Goal: Information Seeking & Learning: Learn about a topic

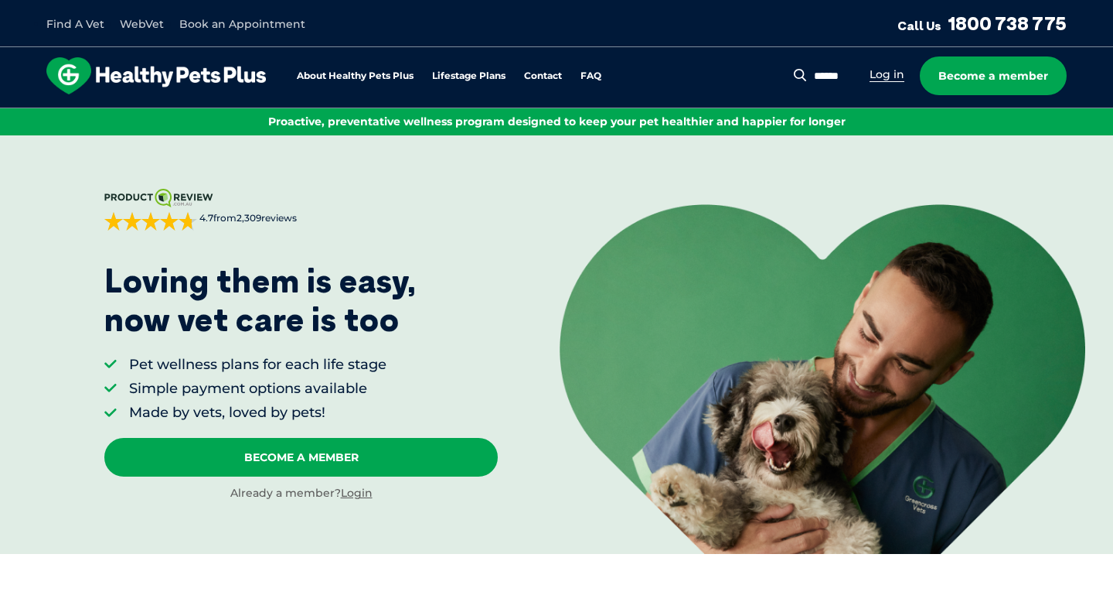
click at [888, 77] on link "Log in" at bounding box center [887, 74] width 35 height 15
click at [162, 223] on div at bounding box center [147, 221] width 87 height 19
click at [224, 67] on img at bounding box center [156, 75] width 220 height 37
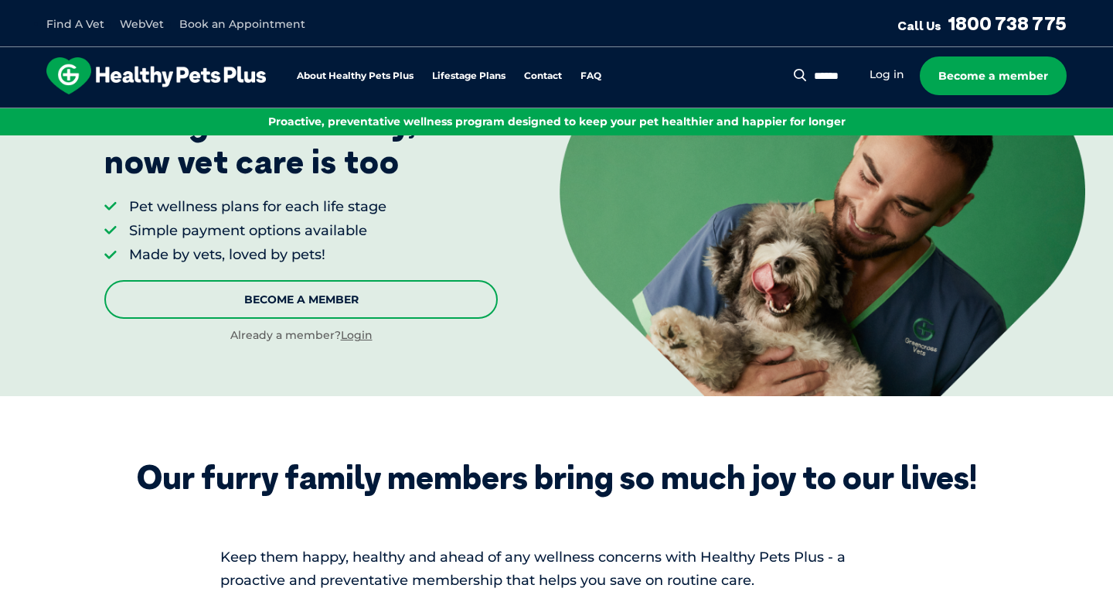
click at [333, 293] on link "Become A Member" at bounding box center [301, 299] width 394 height 39
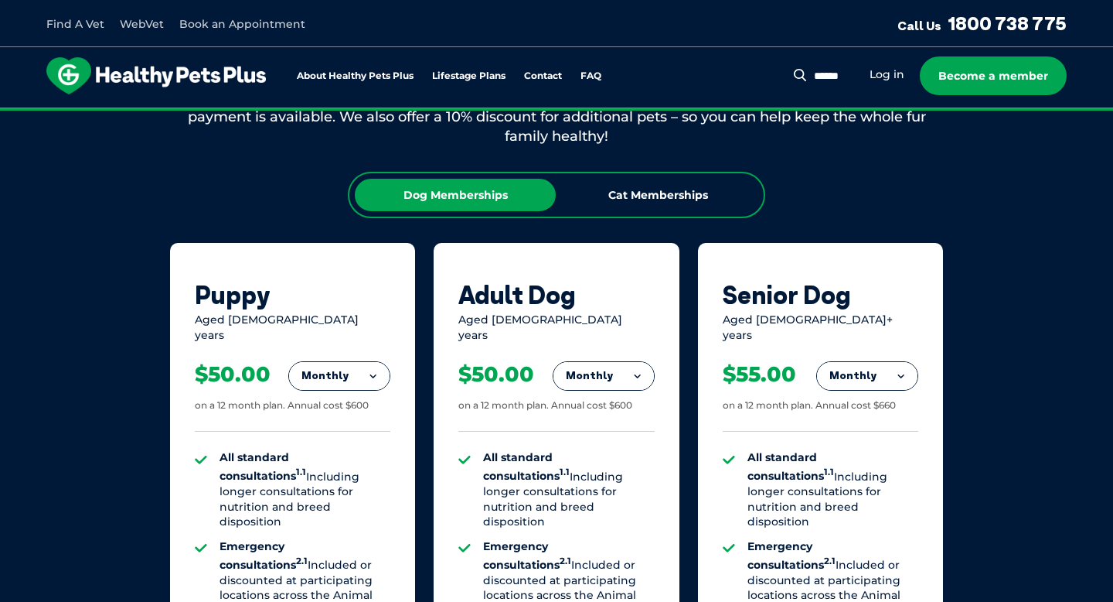
scroll to position [873, 0]
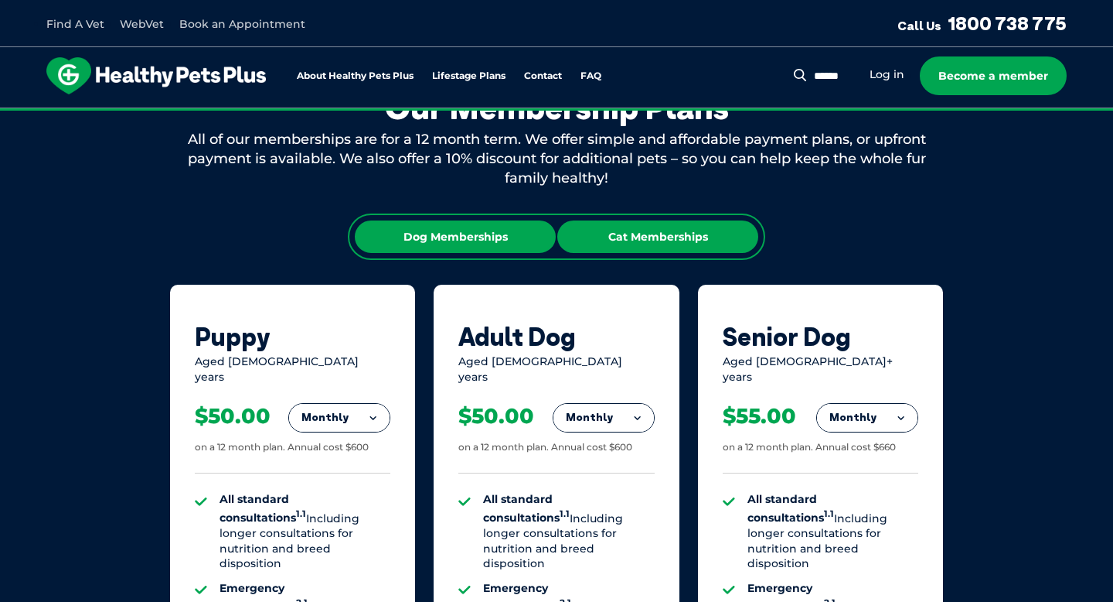
click at [638, 244] on div "Cat Memberships" at bounding box center [657, 236] width 201 height 32
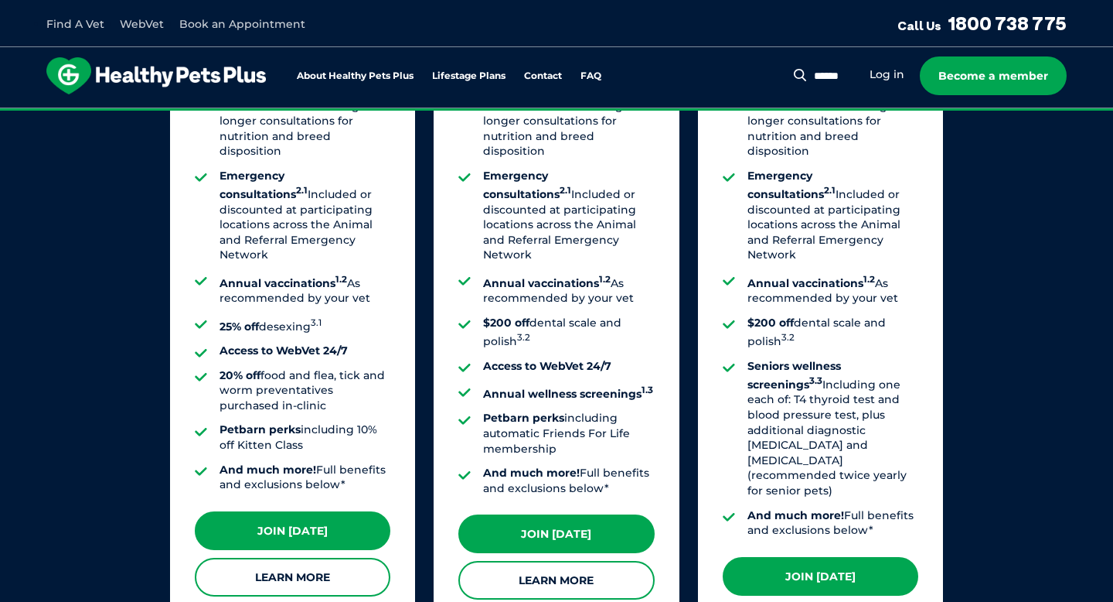
scroll to position [1293, 0]
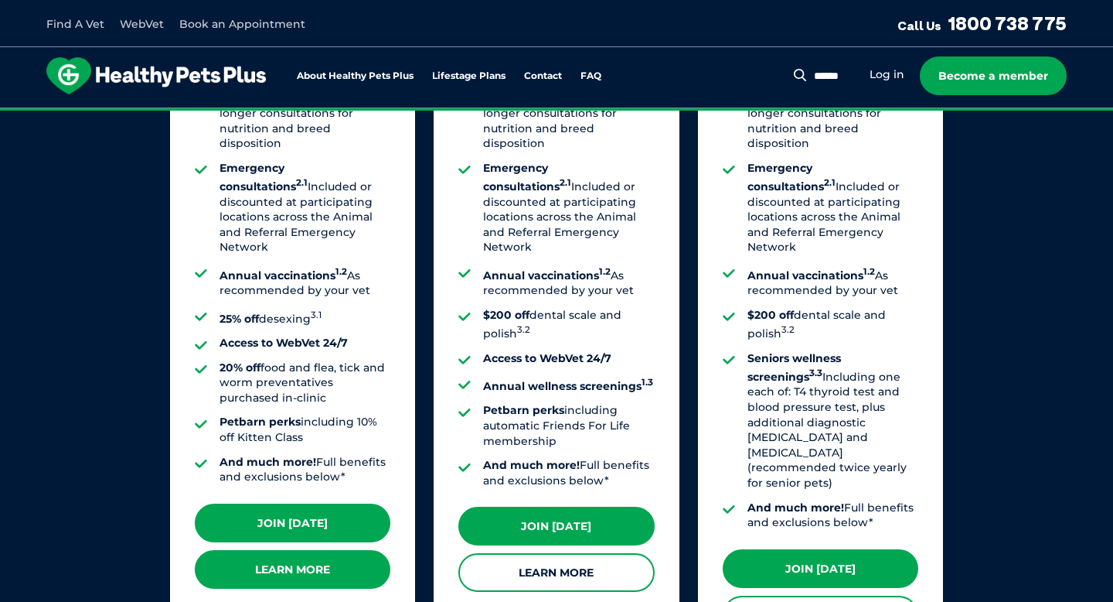
click at [317, 555] on link "Learn More" at bounding box center [293, 569] width 196 height 39
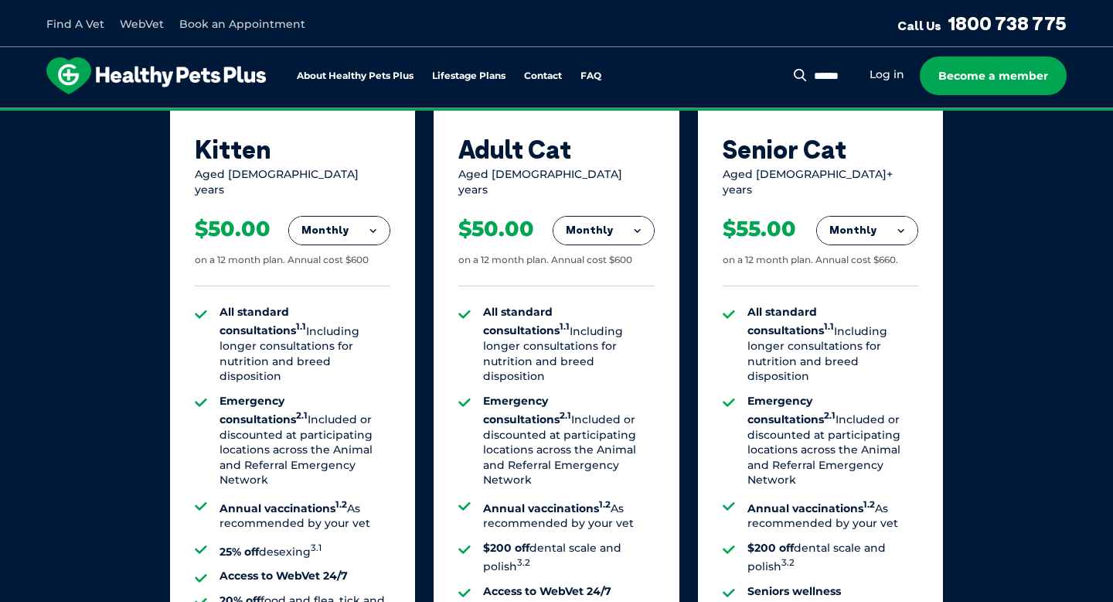
scroll to position [1074, 0]
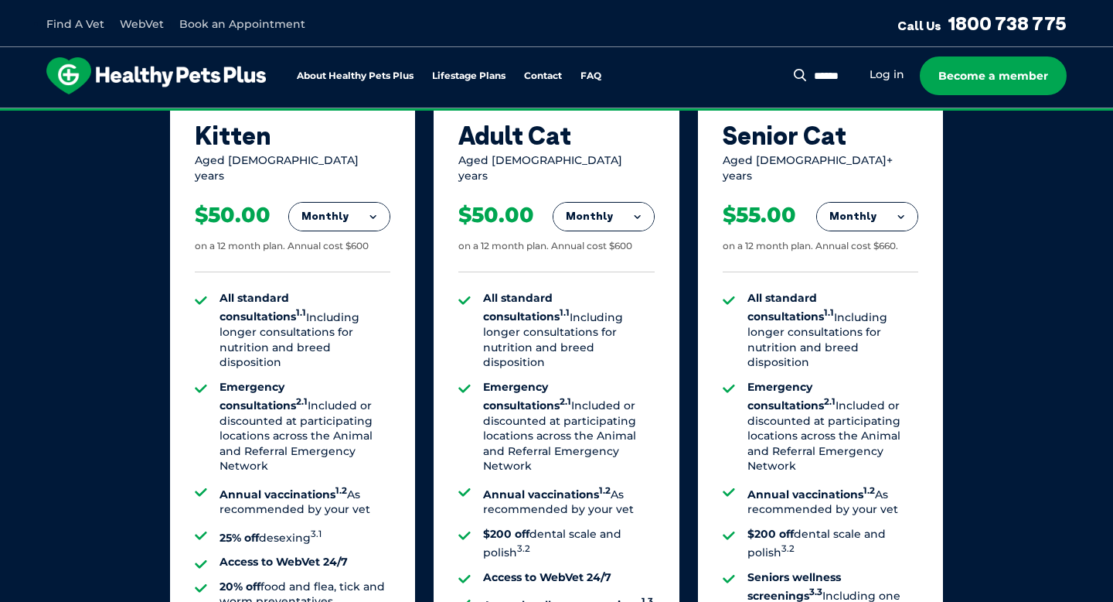
click at [371, 315] on li "All standard consultations 1.1 Including longer consultations for nutrition and…" at bounding box center [305, 331] width 171 height 80
click at [373, 327] on li "All standard consultations 1.1 Including longer consultations for nutrition and…" at bounding box center [305, 331] width 171 height 80
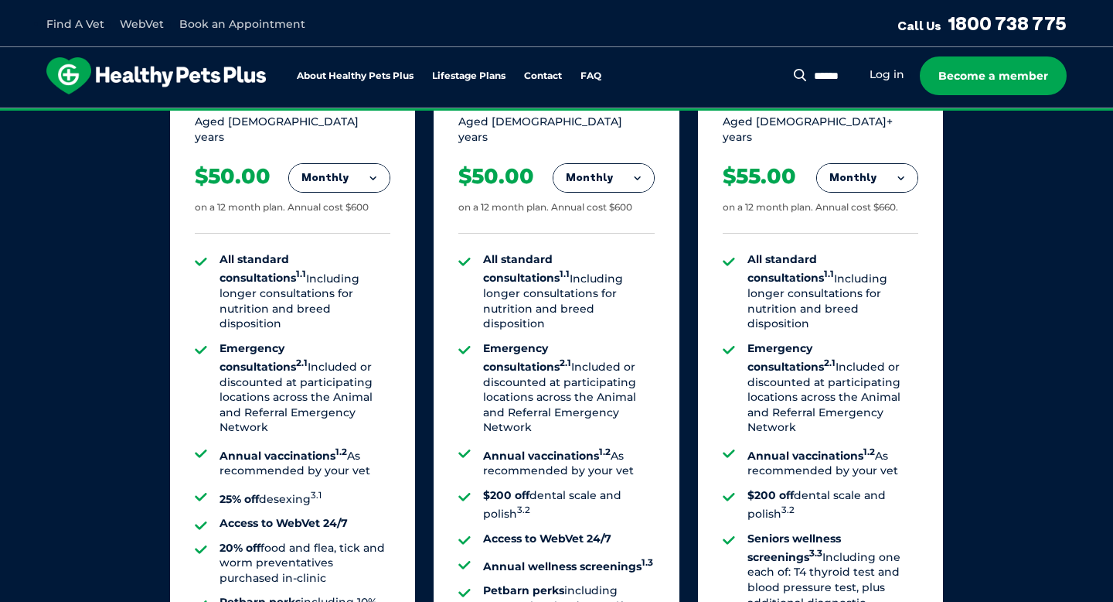
scroll to position [1120, 0]
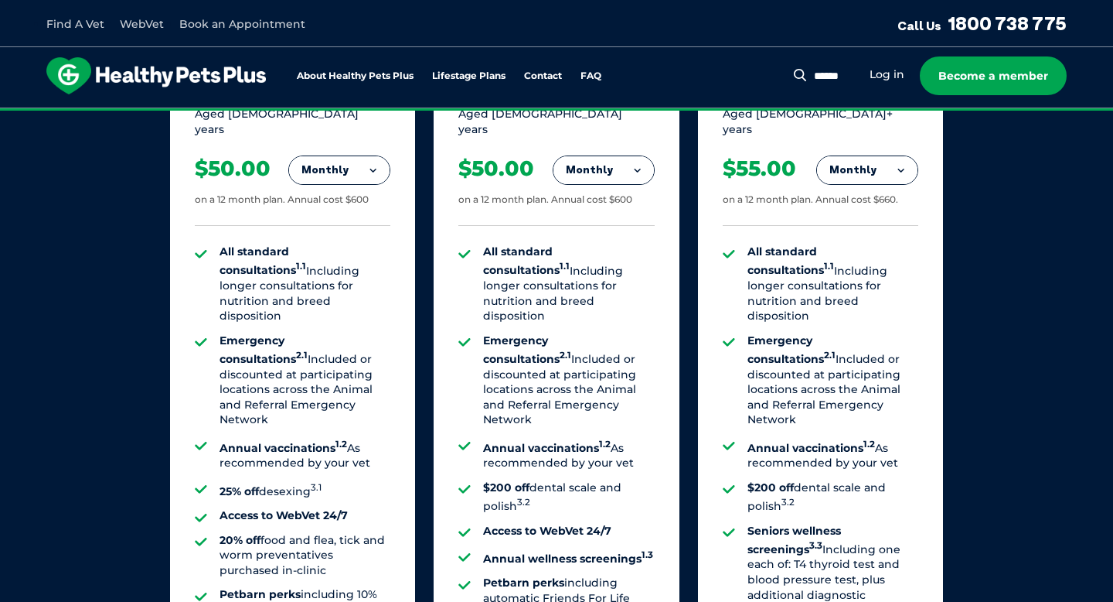
click at [367, 349] on li "Emergency consultations 2.1 Included or discounted at participating locations a…" at bounding box center [305, 380] width 171 height 94
click at [287, 349] on li "Emergency consultations 2.1 Included or discounted at participating locations a…" at bounding box center [305, 380] width 171 height 94
click at [279, 353] on li "Emergency consultations 2.1 Included or discounted at participating locations a…" at bounding box center [305, 380] width 171 height 94
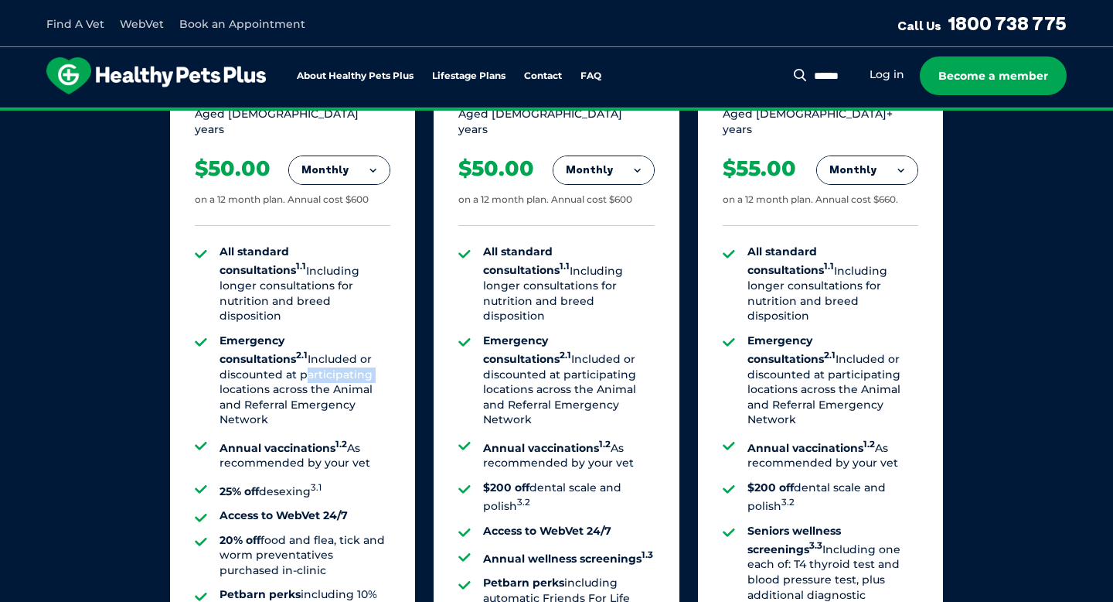
click at [279, 353] on li "Emergency consultations 2.1 Included or discounted at participating locations a…" at bounding box center [305, 380] width 171 height 94
click at [302, 351] on li "Emergency consultations 2.1 Included or discounted at participating locations a…" at bounding box center [305, 380] width 171 height 94
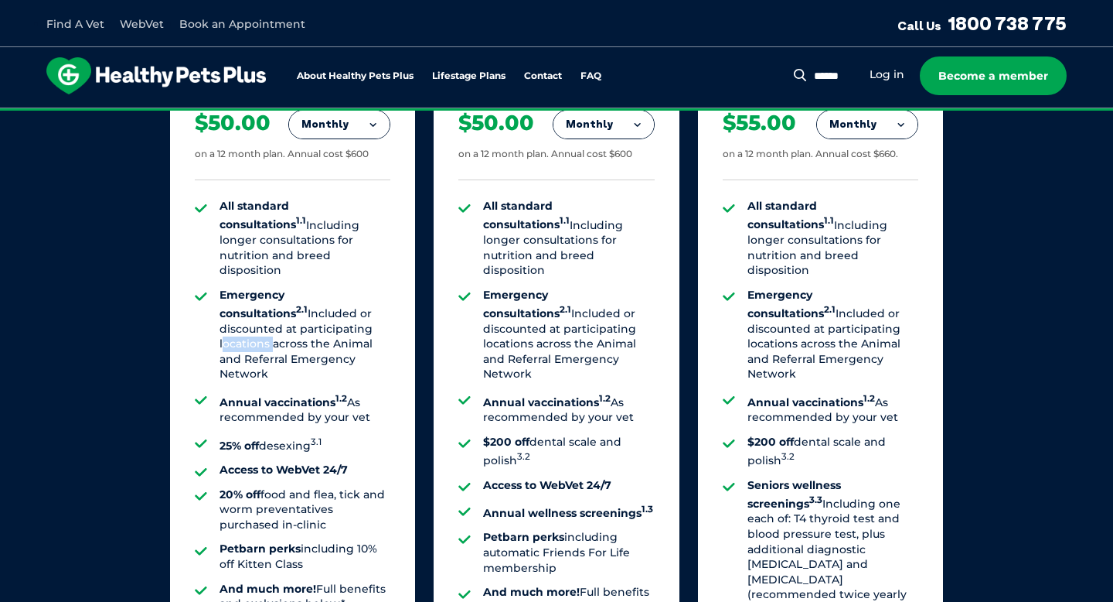
scroll to position [1172, 0]
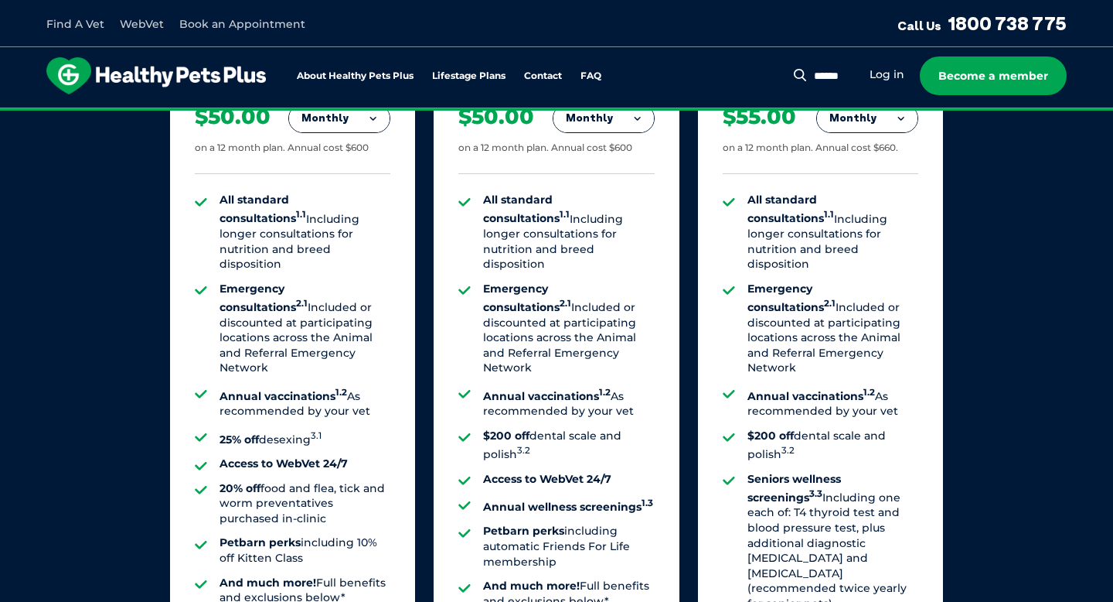
click at [285, 389] on strong "Annual vaccinations 1.2" at bounding box center [284, 396] width 128 height 14
click at [286, 428] on li "25% off desexing 3.1" at bounding box center [305, 437] width 171 height 19
click at [255, 431] on strong "25% off" at bounding box center [239, 438] width 39 height 14
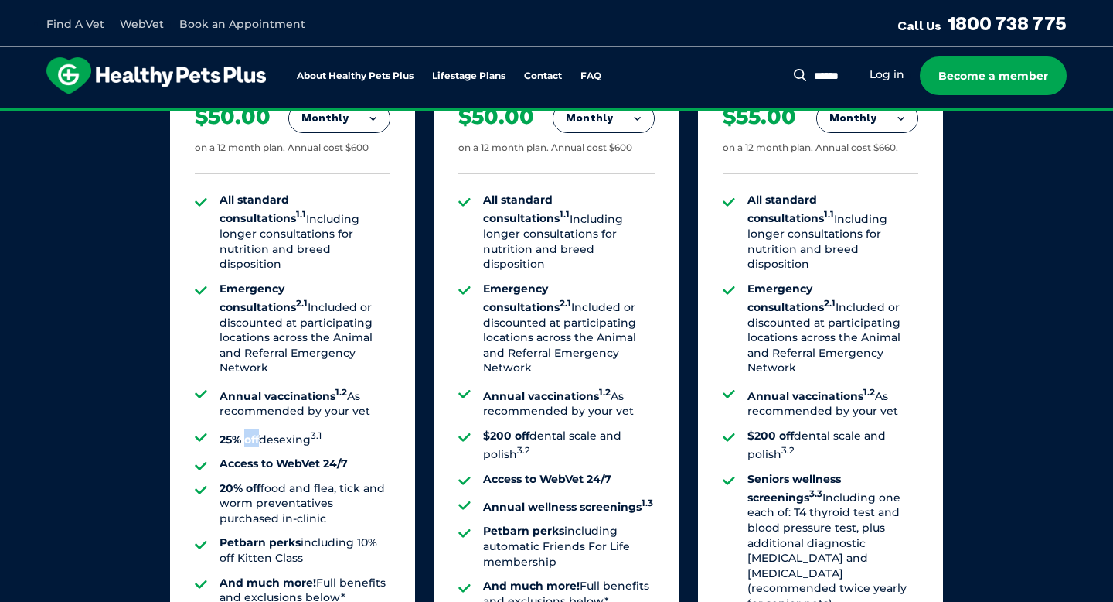
click at [255, 431] on strong "25% off" at bounding box center [239, 438] width 39 height 14
click at [290, 456] on strong "Access to WebVet 24/7" at bounding box center [284, 463] width 128 height 14
click at [291, 456] on strong "Access to WebVet 24/7" at bounding box center [284, 463] width 128 height 14
click at [286, 456] on strong "Access to WebVet 24/7" at bounding box center [284, 463] width 128 height 14
drag, startPoint x: 279, startPoint y: 421, endPoint x: 362, endPoint y: 420, distance: 82.7
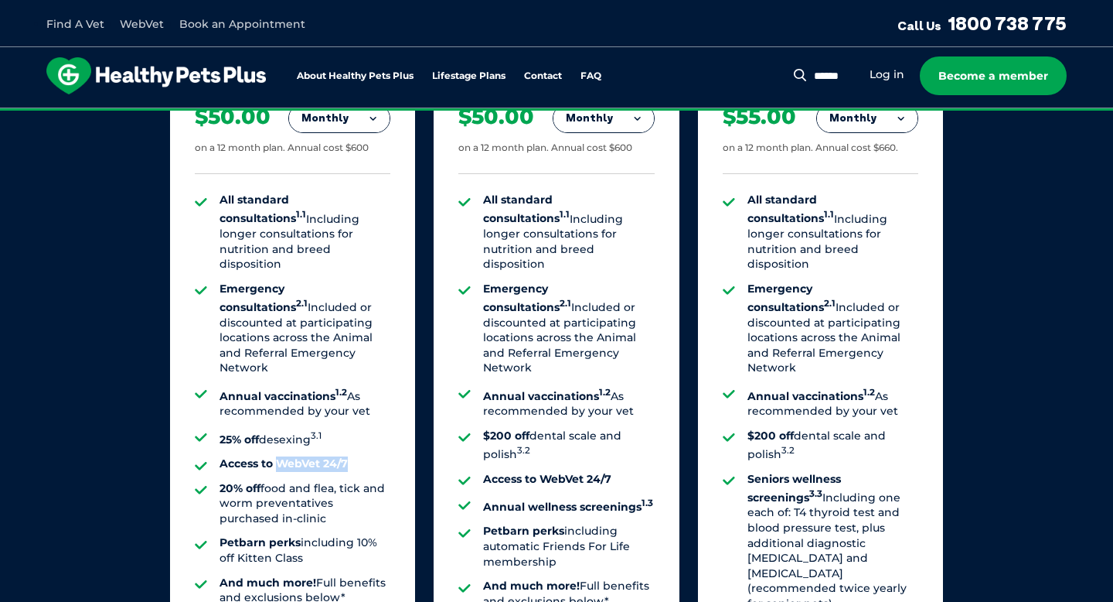
click at [362, 456] on li "Access to WebVet 24/7" at bounding box center [305, 463] width 171 height 15
copy strong "WebVet 24/7"
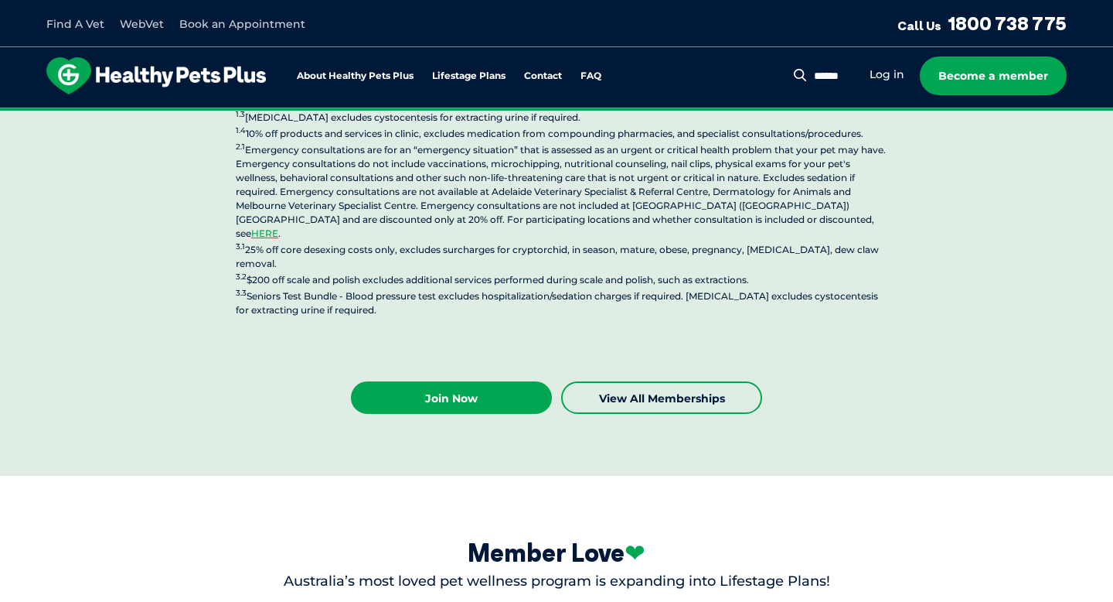
scroll to position [3750, 0]
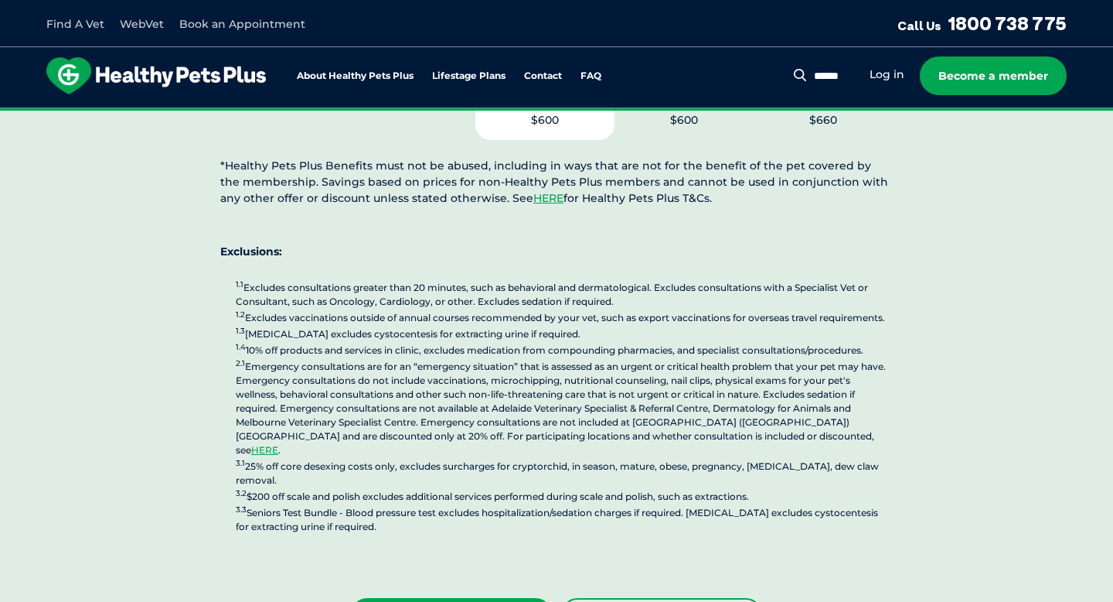
click at [618, 278] on p "1.1 Excludes consultations greater than 20 minutes, such as behavioral and derm…" at bounding box center [564, 405] width 657 height 255
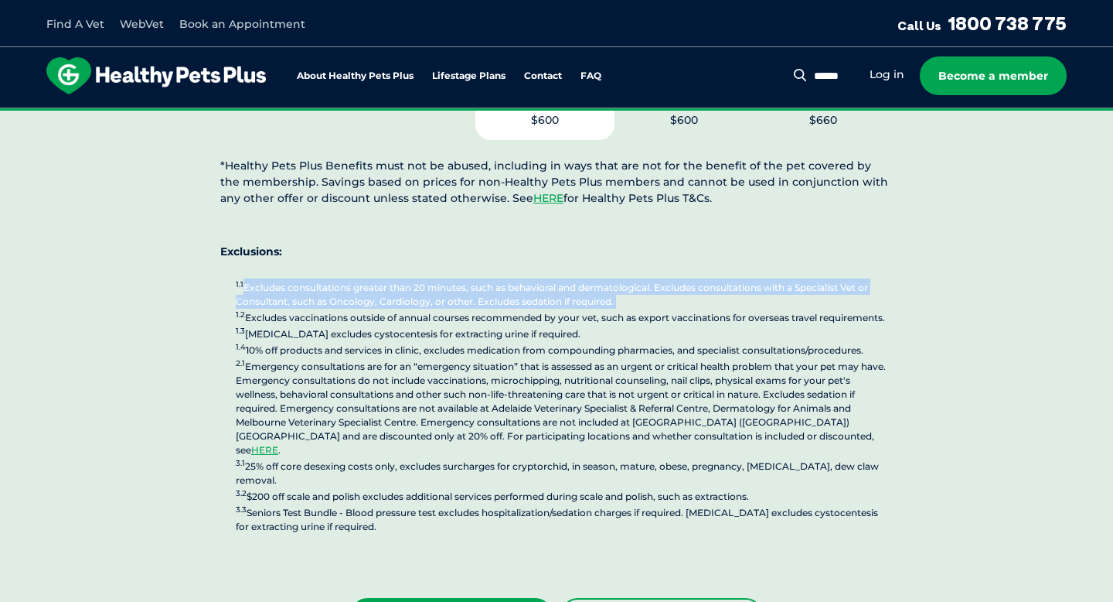
click at [618, 278] on p "1.1 Excludes consultations greater than 20 minutes, such as behavioral and derm…" at bounding box center [564, 405] width 657 height 255
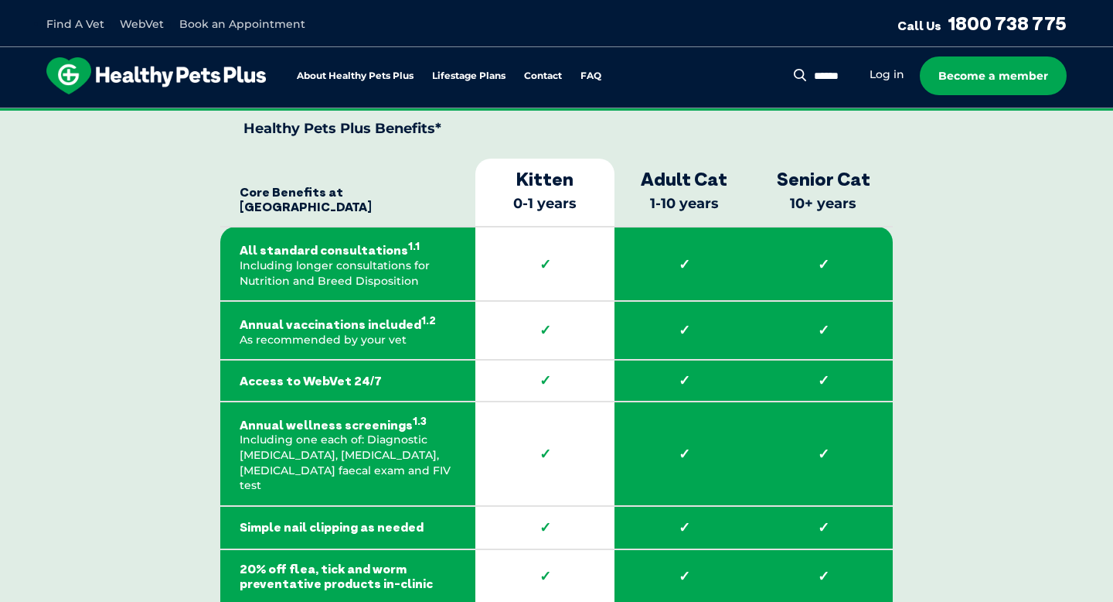
scroll to position [2258, 0]
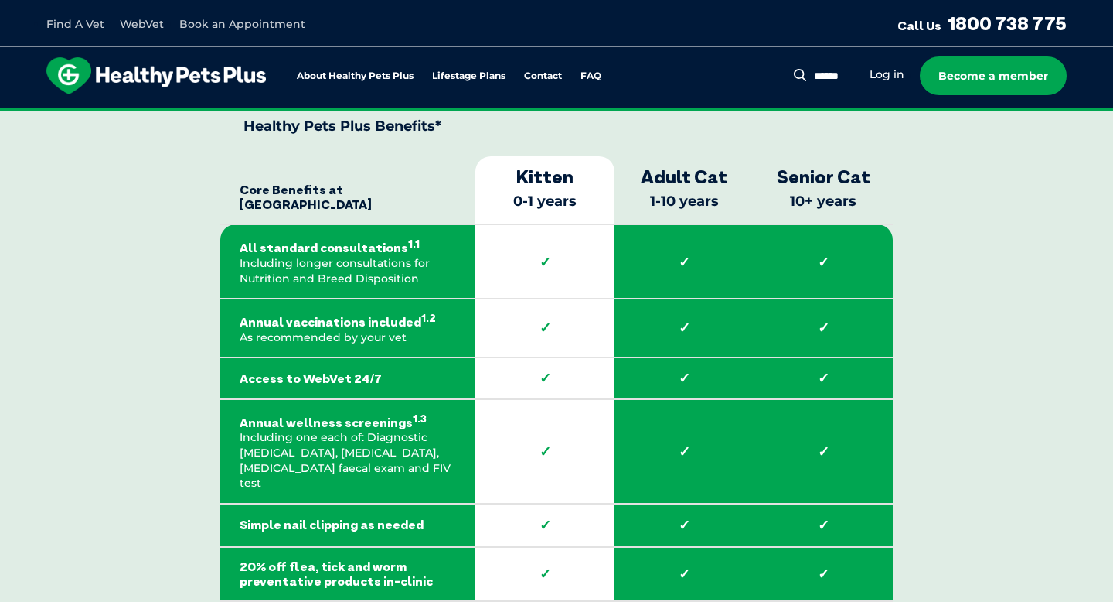
click at [689, 221] on th "Adult Cat 1-10 years" at bounding box center [684, 190] width 139 height 69
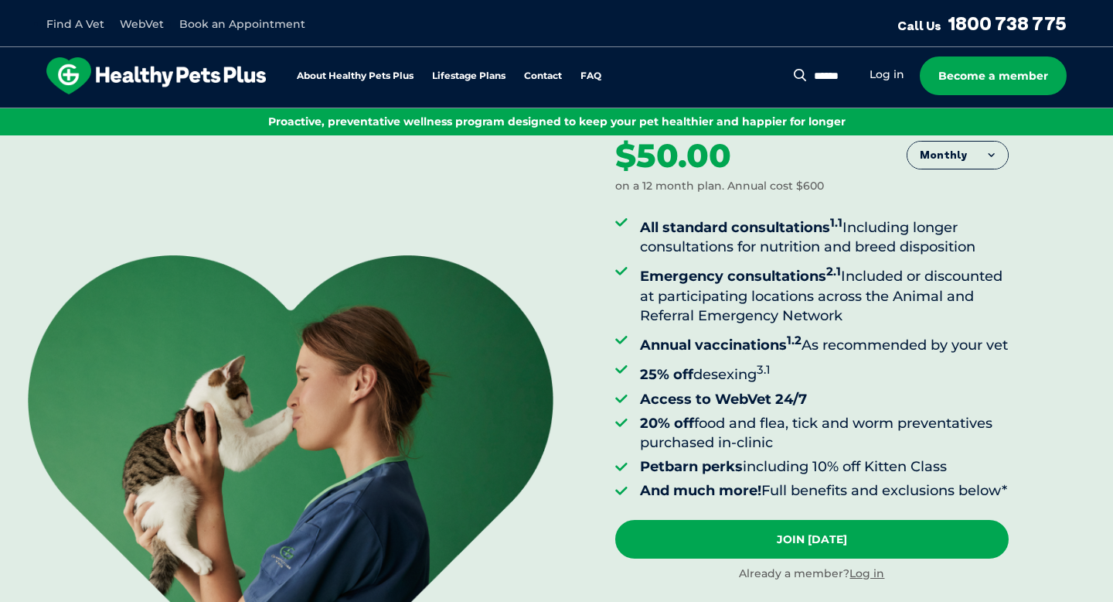
scroll to position [93, 0]
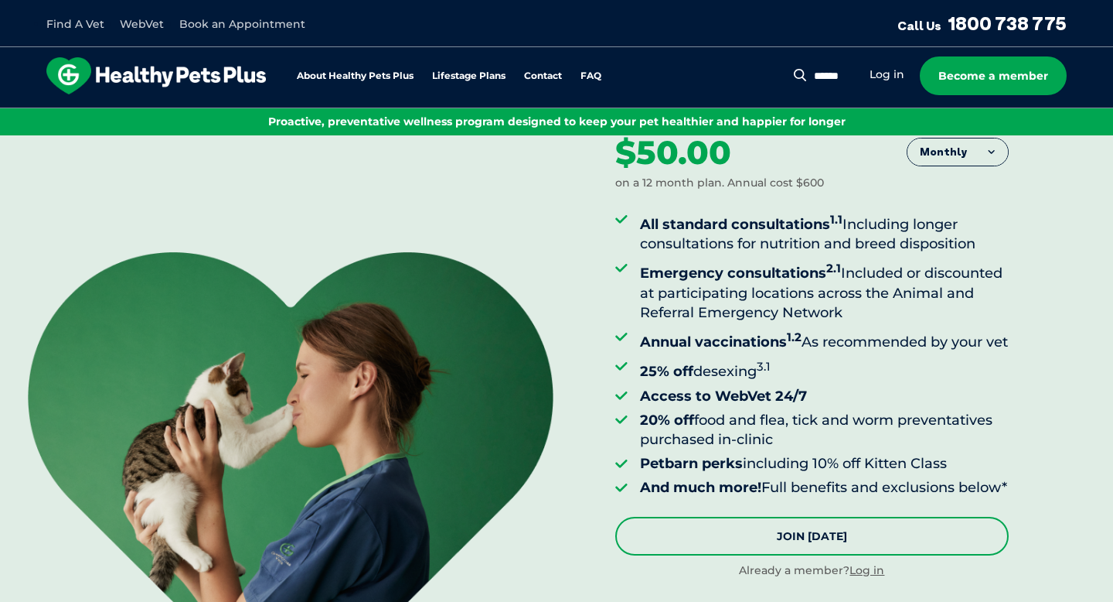
click at [765, 555] on link "Join Today" at bounding box center [812, 536] width 394 height 39
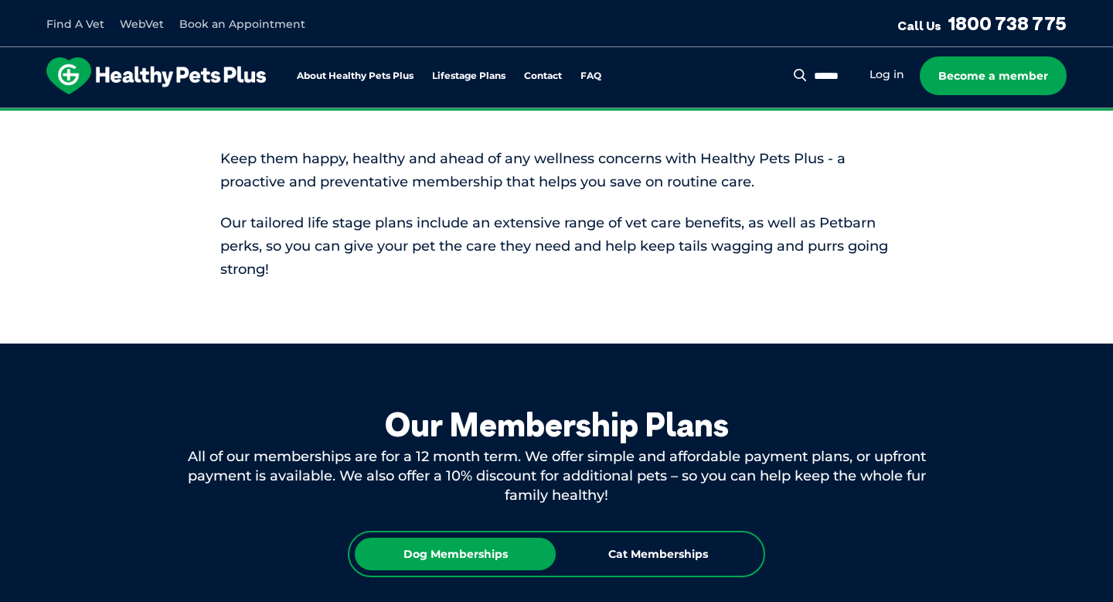
scroll to position [586, 0]
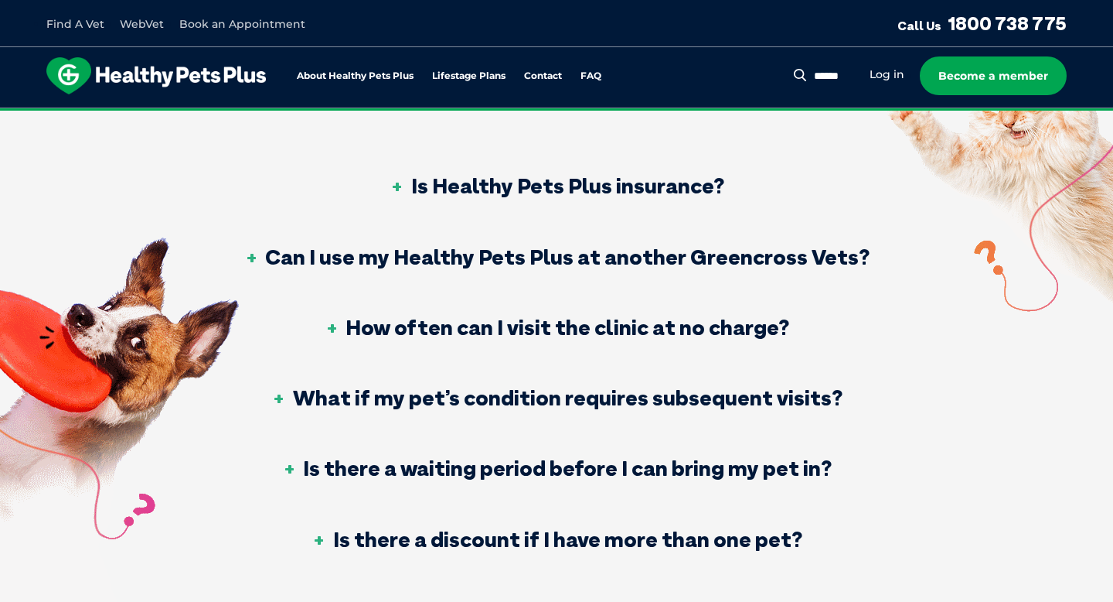
scroll to position [520, 0]
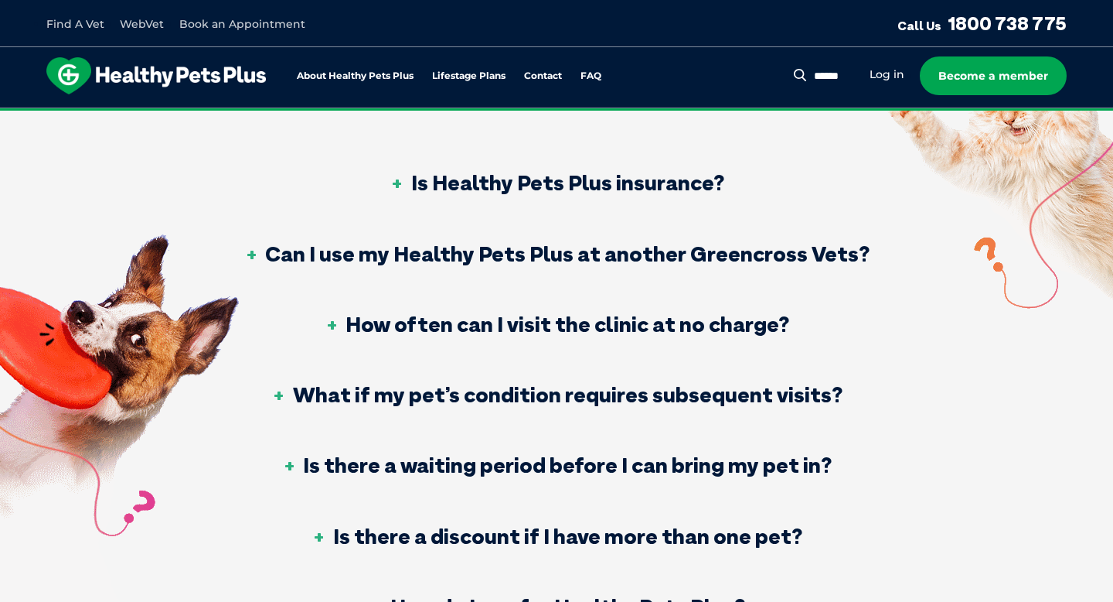
click at [633, 172] on h3 "Is Healthy Pets Plus insurance?" at bounding box center [557, 183] width 335 height 22
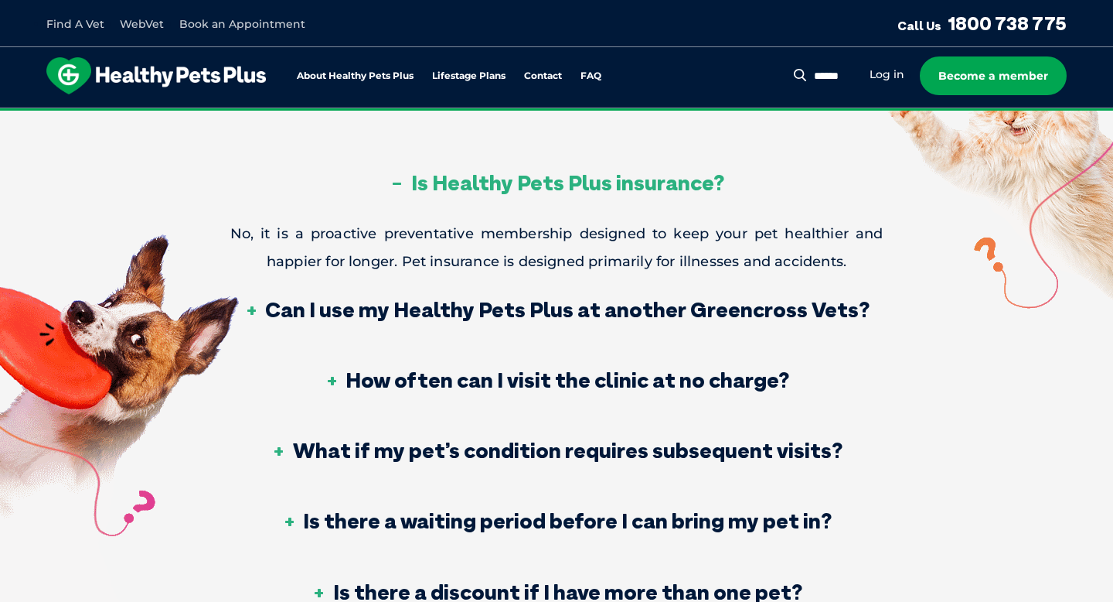
click at [581, 237] on p "No, it is a proactive preventative membership designed to keep your pet healthi…" at bounding box center [556, 248] width 653 height 56
click at [542, 236] on p "No, it is a proactive preventative membership designed to keep your pet healthi…" at bounding box center [556, 248] width 653 height 56
click at [510, 313] on h3 "Can I use my Healthy Pets Plus at another Greencross Vets?" at bounding box center [557, 309] width 626 height 22
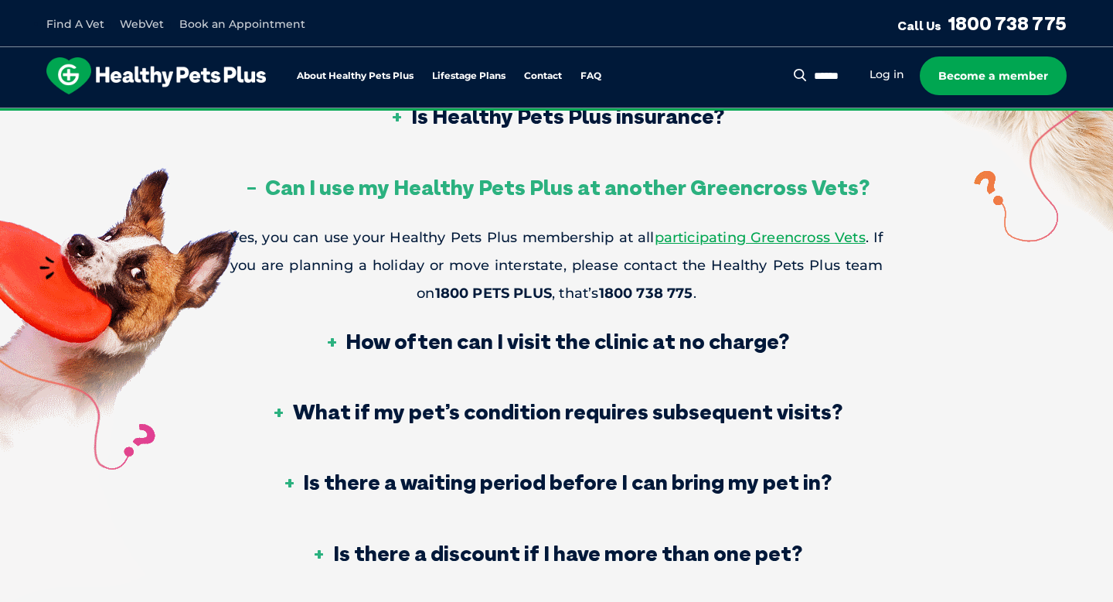
scroll to position [588, 0]
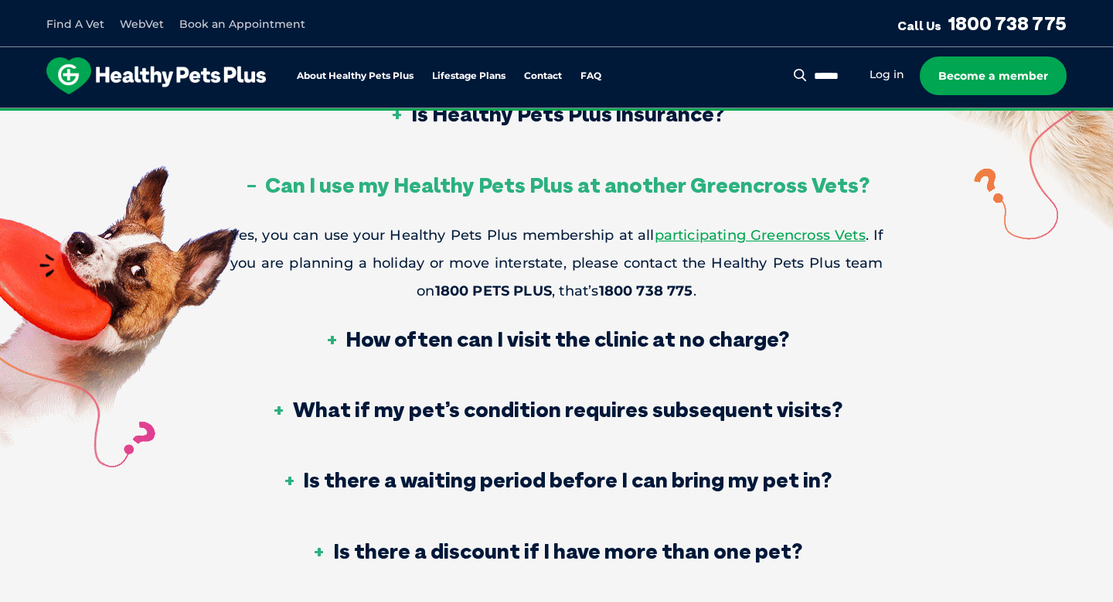
click at [505, 343] on h3 "How often can I visit the clinic at no charge?" at bounding box center [556, 339] width 465 height 22
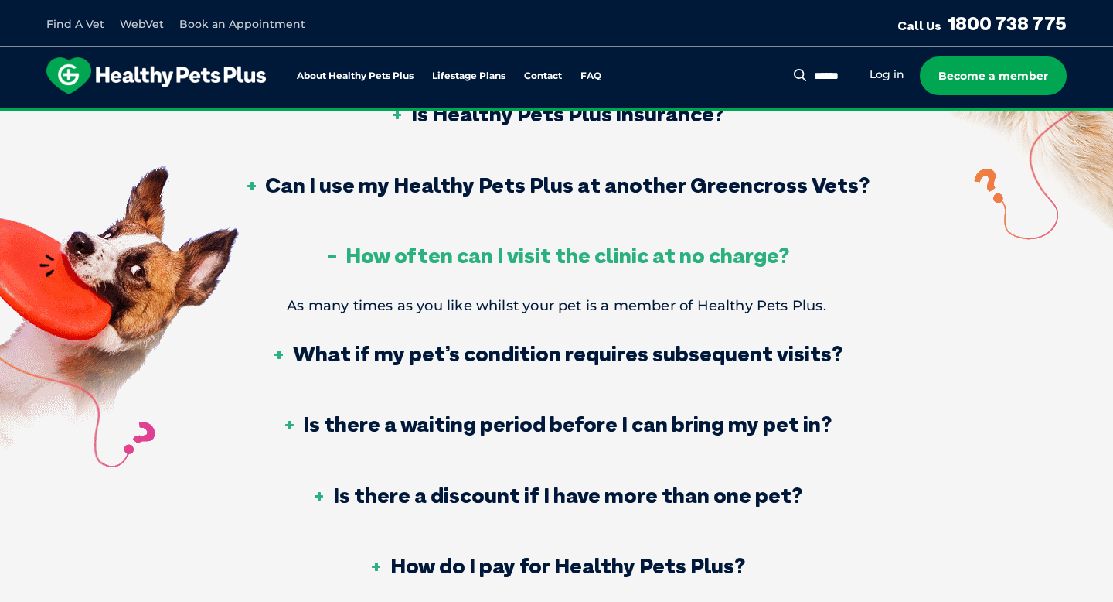
click at [507, 353] on h3 "What if my pet’s condition requires subsequent visits?" at bounding box center [556, 354] width 571 height 22
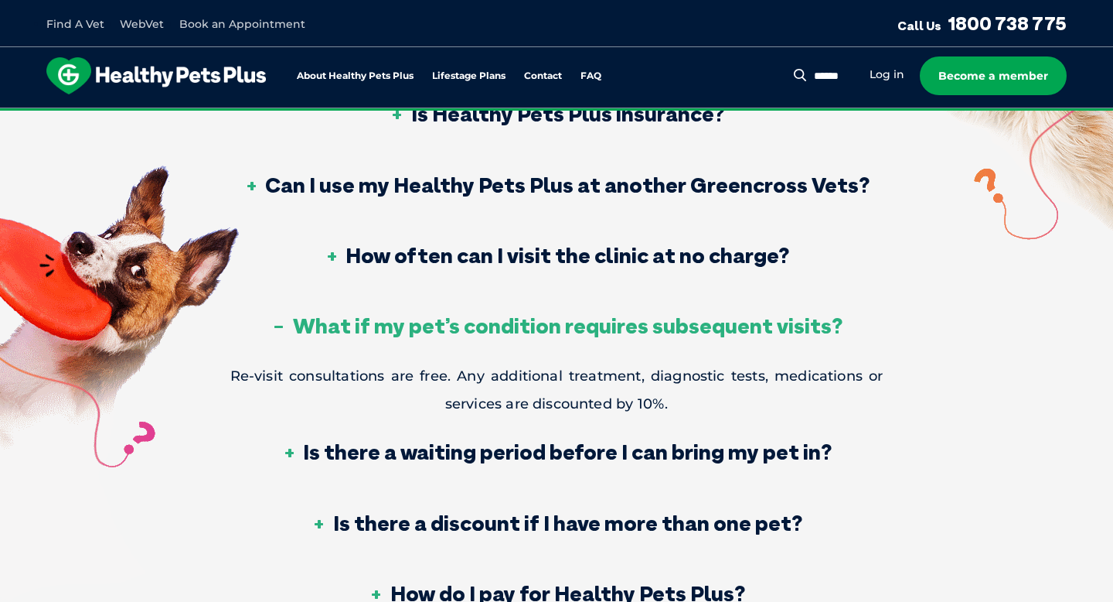
click at [537, 377] on p "Re-visit consultations are free. Any additional treatment, diagnostic tests, me…" at bounding box center [556, 390] width 653 height 56
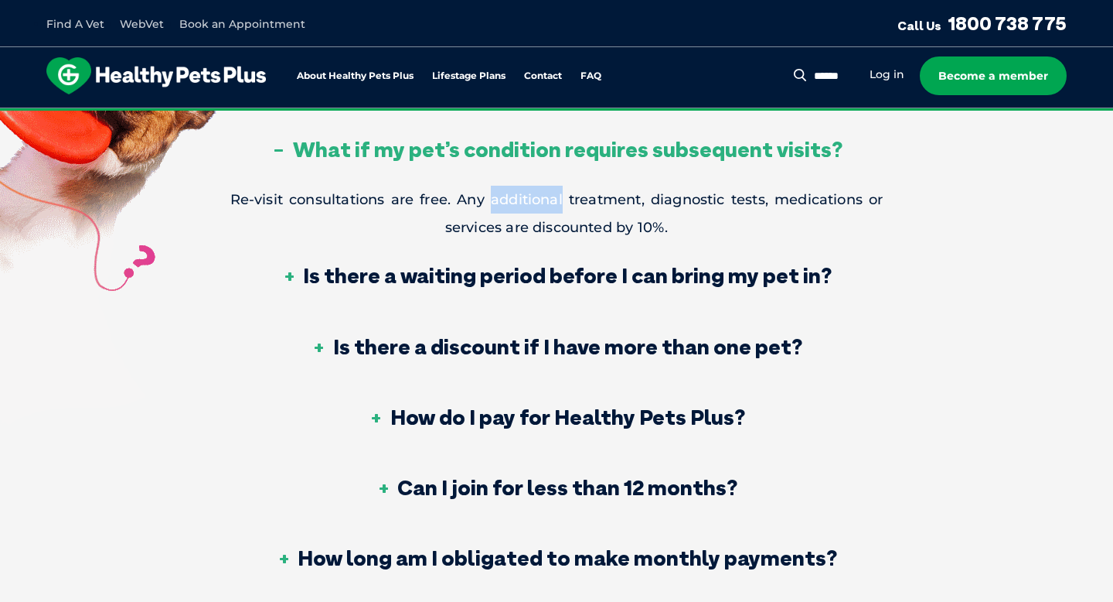
scroll to position [776, 0]
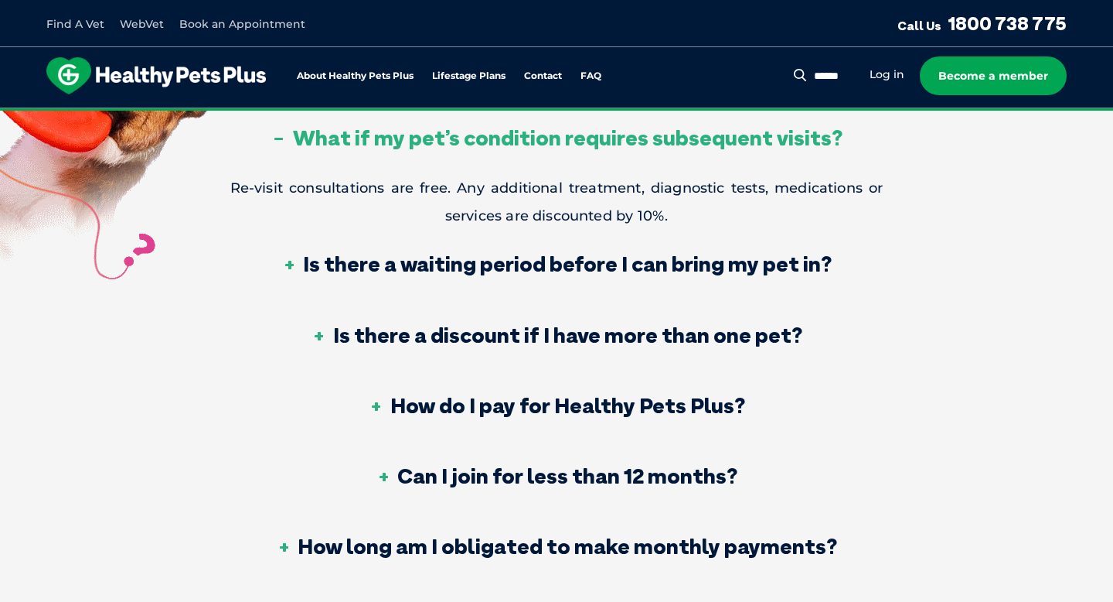
click at [534, 271] on h3 "Is there a waiting period before I can bring my pet in?" at bounding box center [556, 264] width 551 height 22
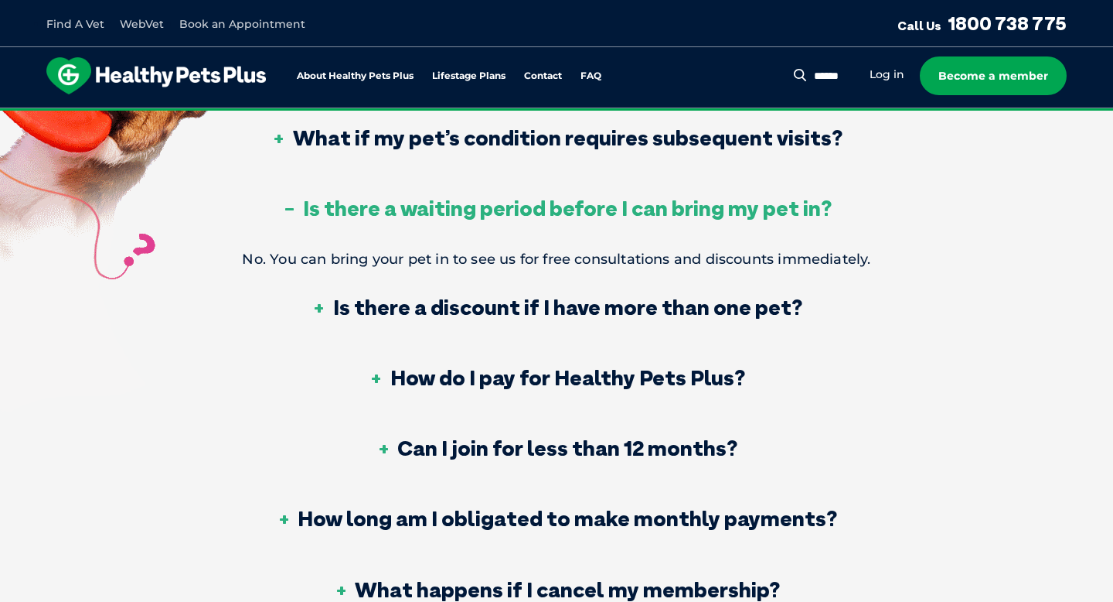
click at [550, 308] on h3 "Is there a discount if I have more than one pet?" at bounding box center [557, 307] width 491 height 22
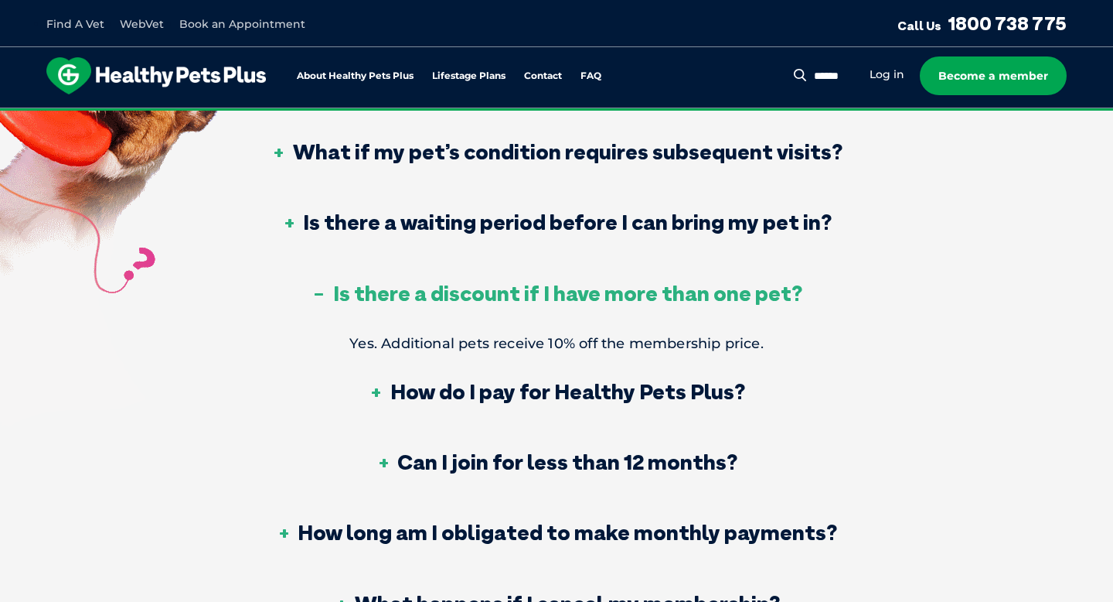
scroll to position [766, 0]
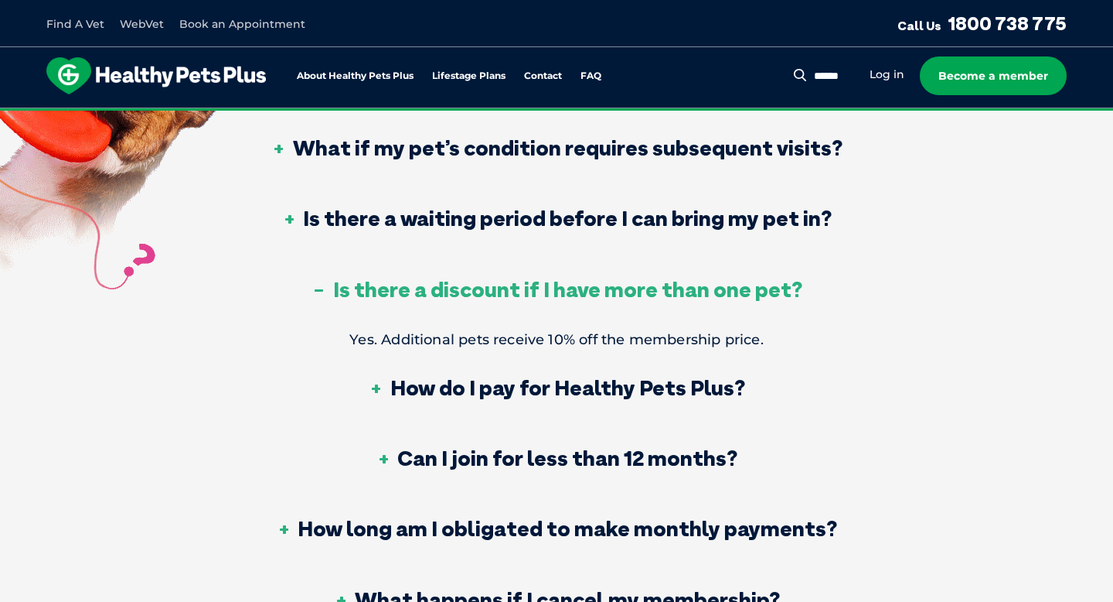
click at [495, 390] on h3 "How do I pay for Healthy Pets Plus?" at bounding box center [557, 388] width 377 height 22
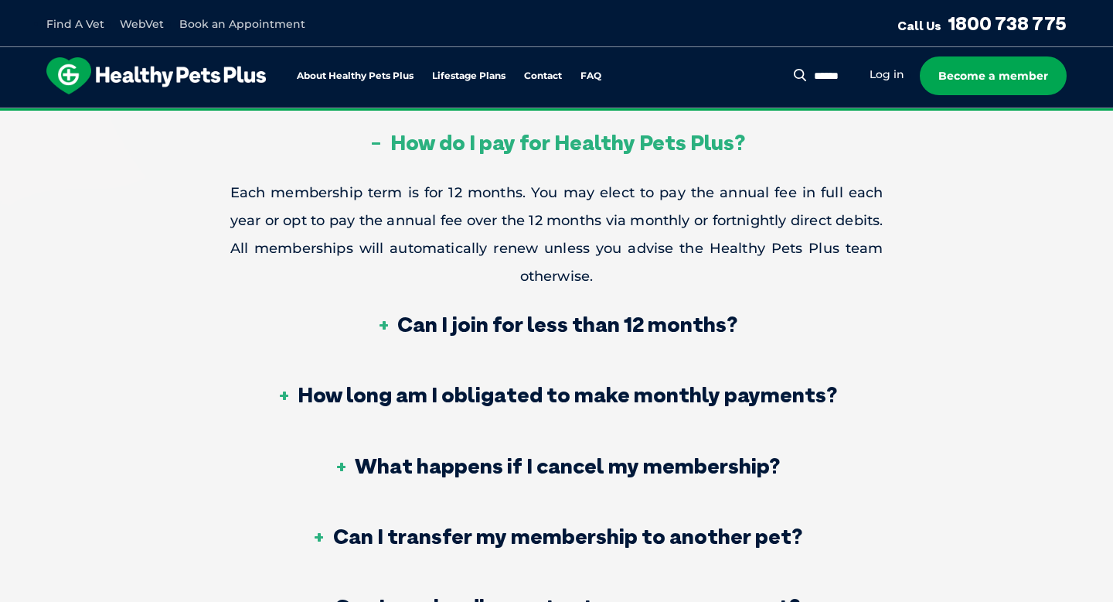
scroll to position [992, 0]
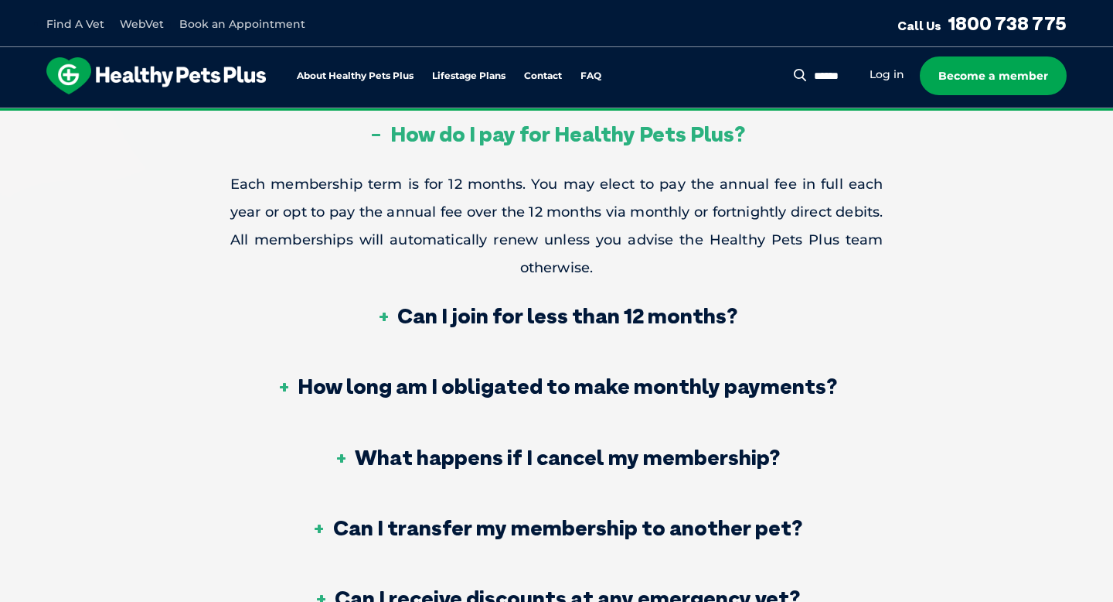
click at [452, 298] on div "Can I join for less than 12 months?" at bounding box center [556, 316] width 653 height 70
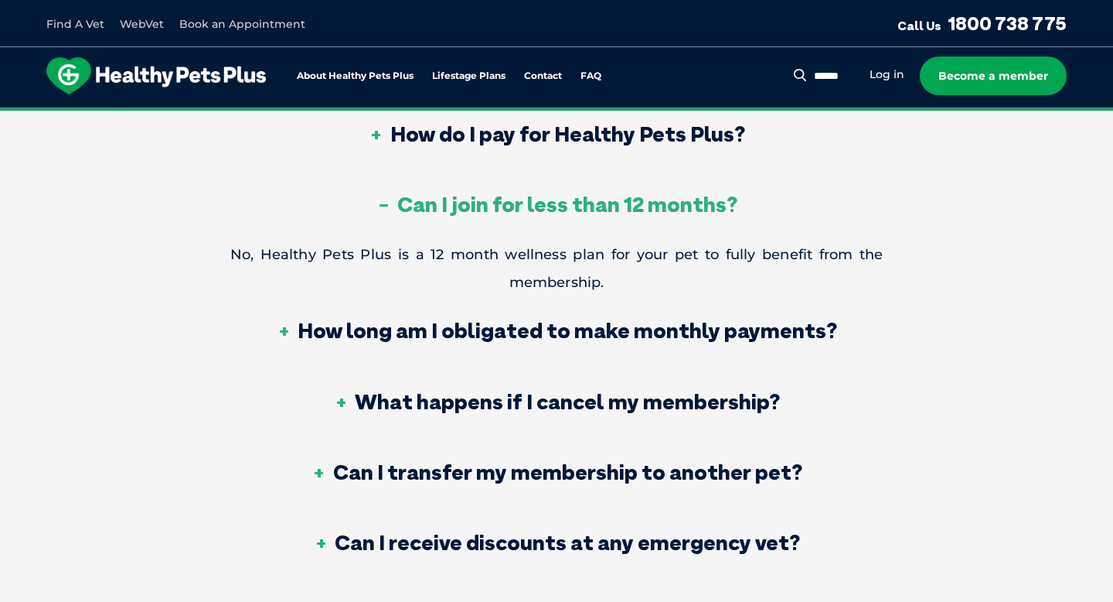
click at [595, 253] on p "No, Healthy Pets Plus is a 12 month wellness plan for your pet to fully benefit…" at bounding box center [556, 268] width 653 height 56
click at [564, 319] on h3 "How long am I obligated to make monthly payments?" at bounding box center [556, 330] width 561 height 22
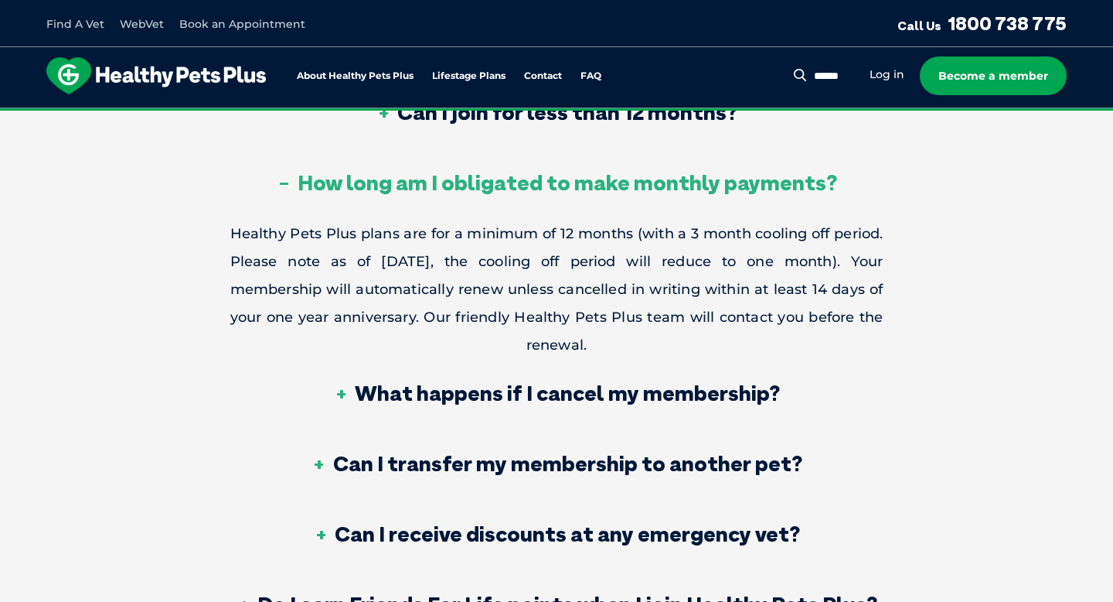
scroll to position [1086, 0]
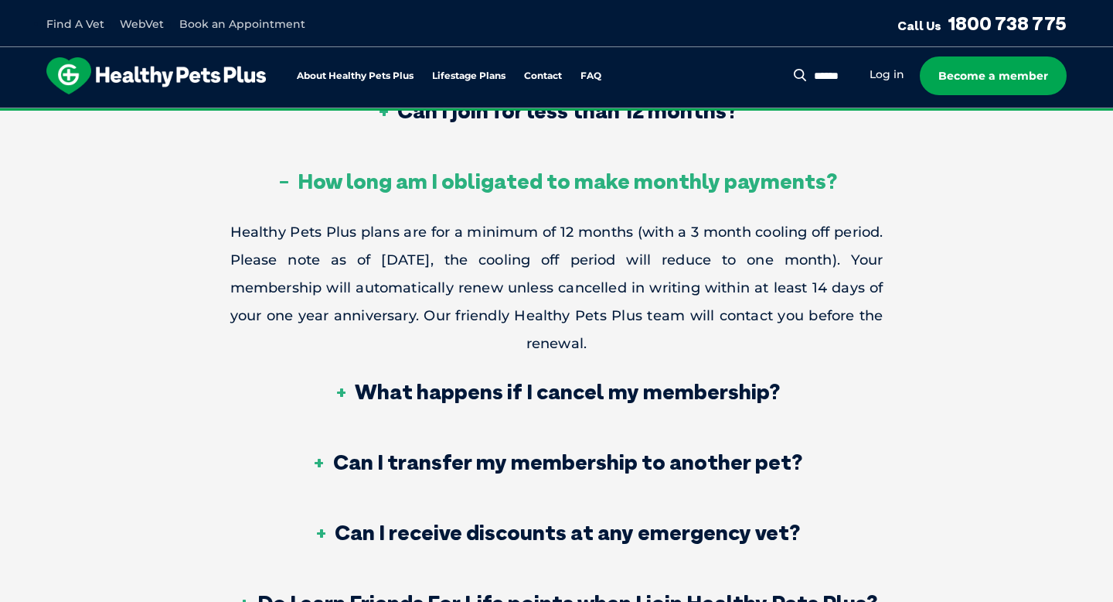
click at [551, 380] on h3 "What happens if I cancel my membership?" at bounding box center [556, 391] width 447 height 22
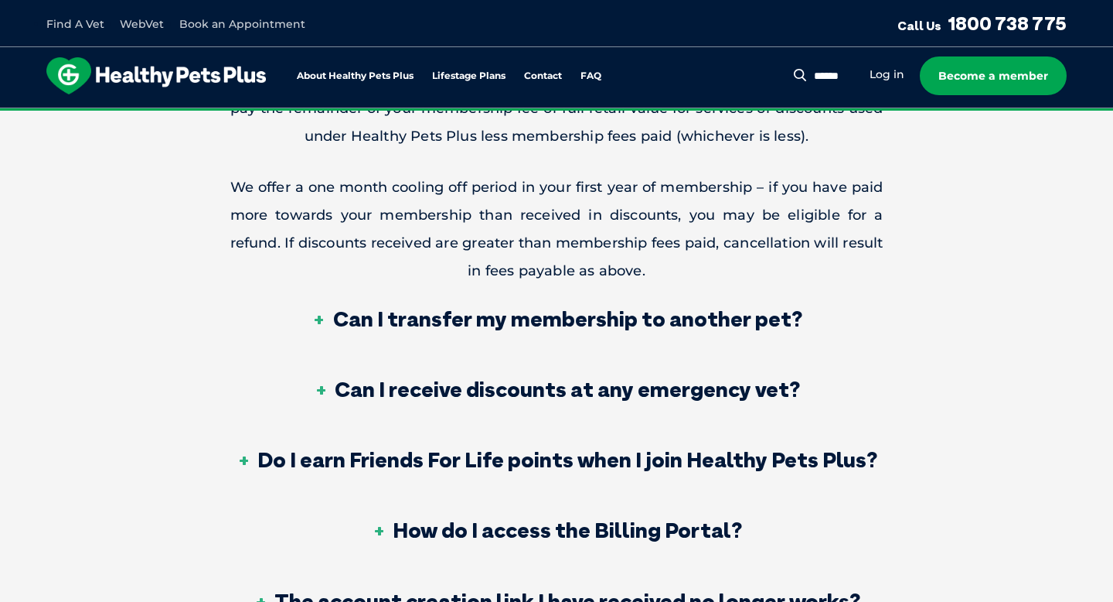
scroll to position [1308, 0]
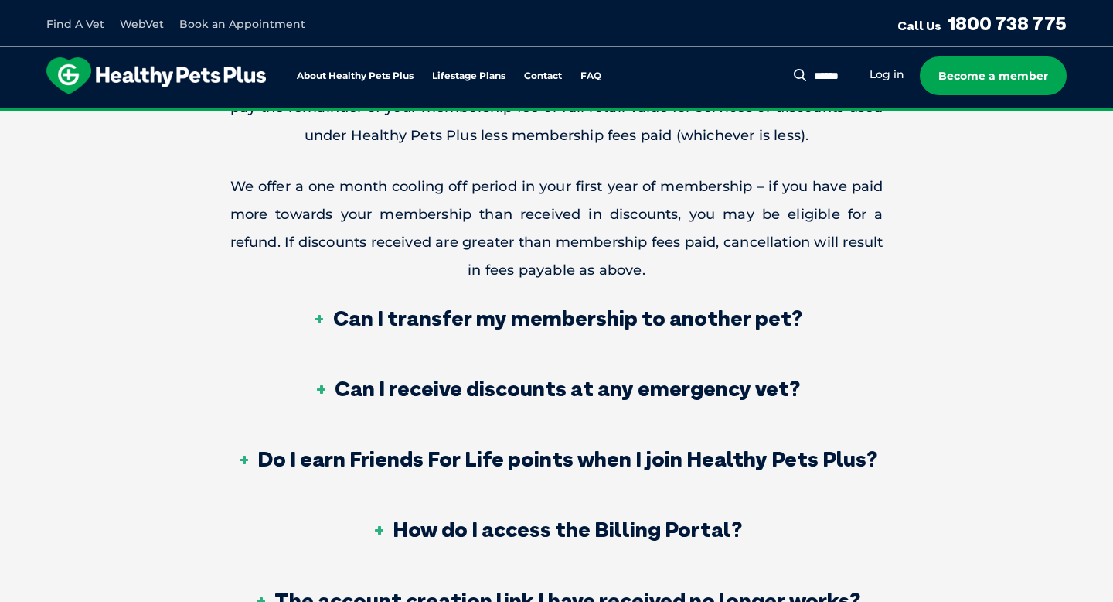
click at [547, 327] on div "Can I transfer my membership to another pet?" at bounding box center [556, 319] width 653 height 70
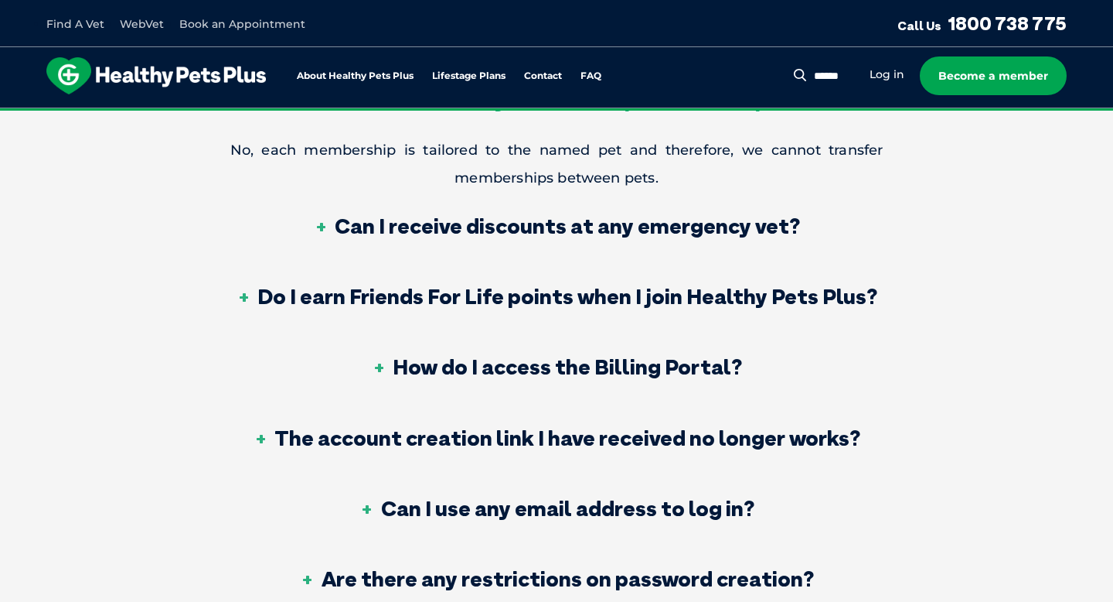
click at [561, 217] on h3 "Can I receive discounts at any emergency vet?" at bounding box center [556, 226] width 487 height 22
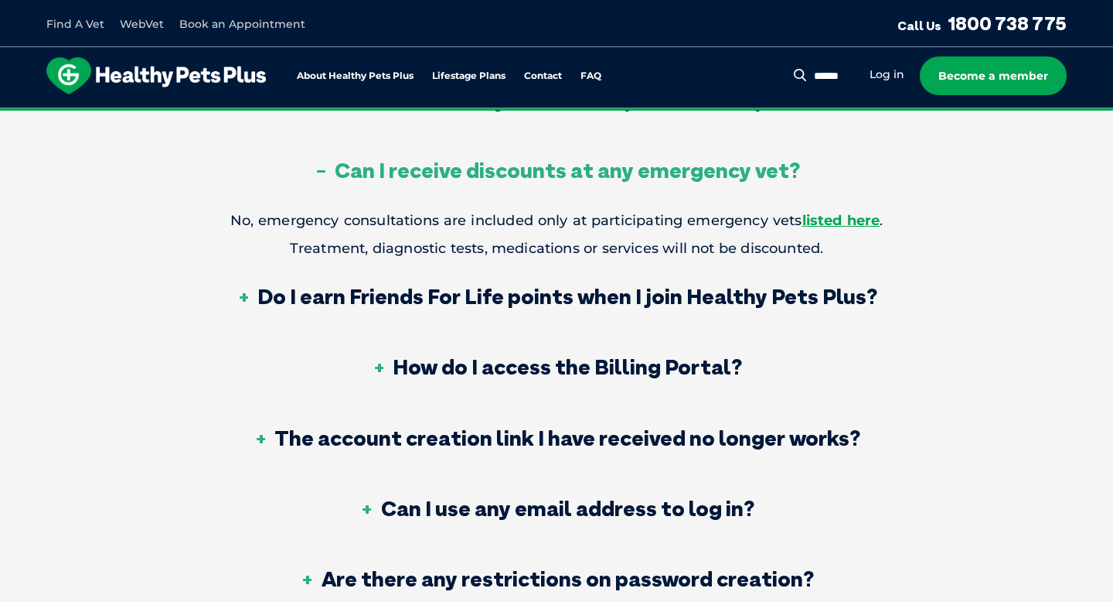
click at [561, 217] on p "No, emergency consultations are included only at participating emergency vets l…" at bounding box center [556, 234] width 653 height 56
click at [532, 220] on p "No, emergency consultations are included only at participating emergency vets l…" at bounding box center [556, 234] width 653 height 56
click at [863, 294] on h3 "Do I earn Friends For Life points when I join Healthy Pets Plus?" at bounding box center [557, 296] width 642 height 22
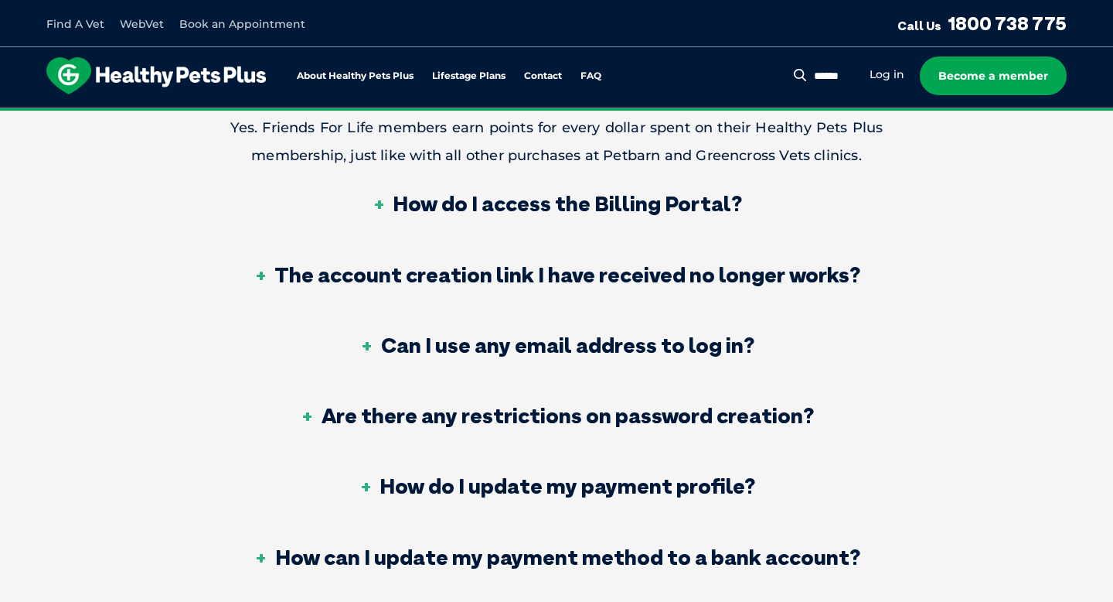
scroll to position [1474, 0]
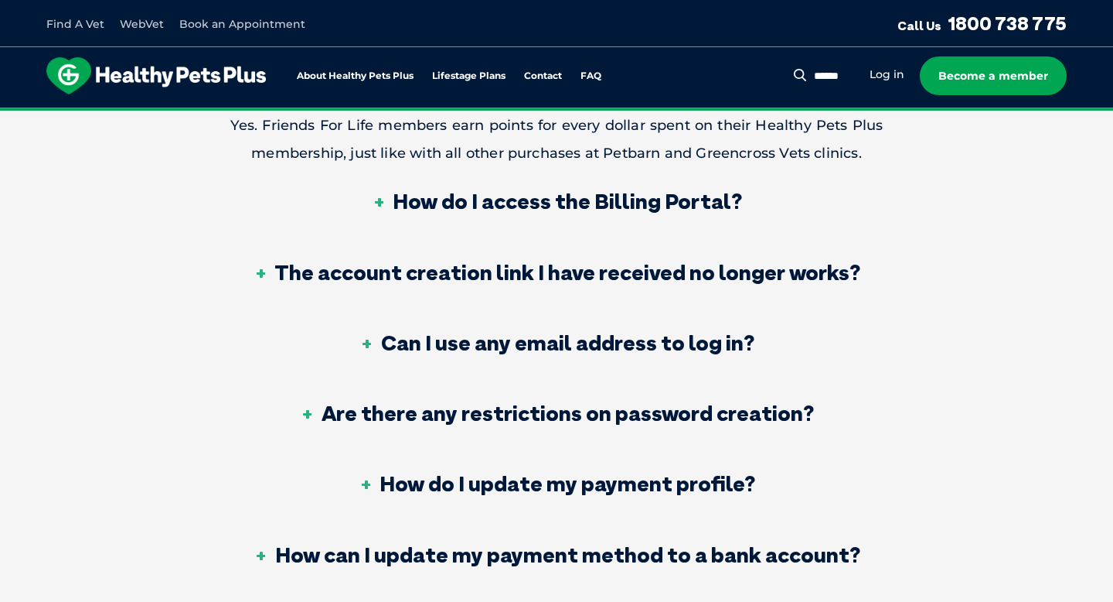
click at [665, 190] on h3 "How do I access the Billing Portal?" at bounding box center [556, 201] width 371 height 22
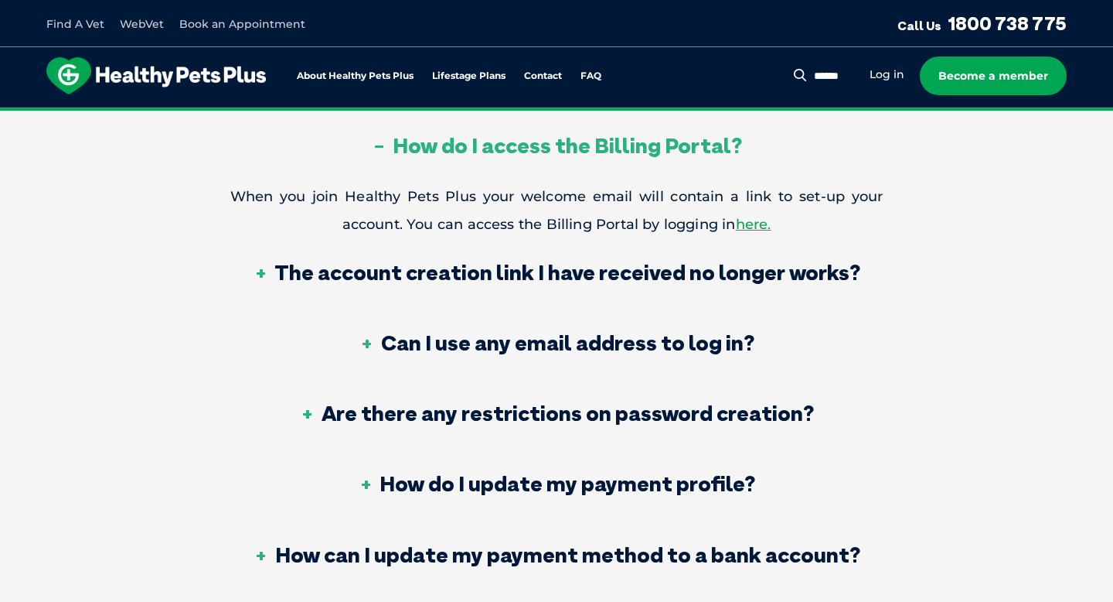
click at [690, 332] on h3 "Can I use any email address to log in?" at bounding box center [557, 343] width 395 height 22
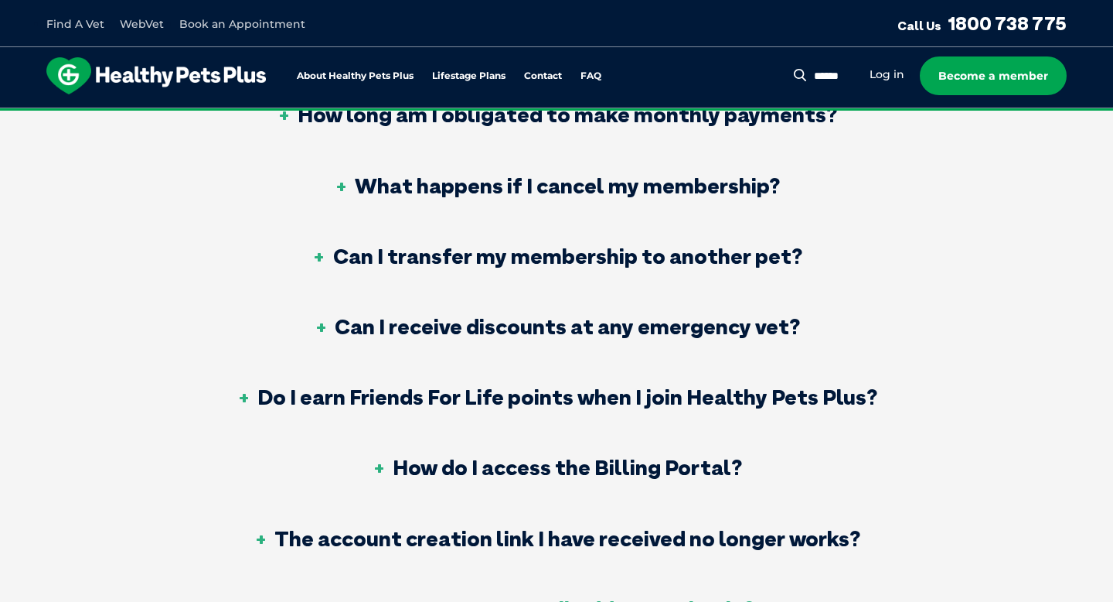
scroll to position [1154, 0]
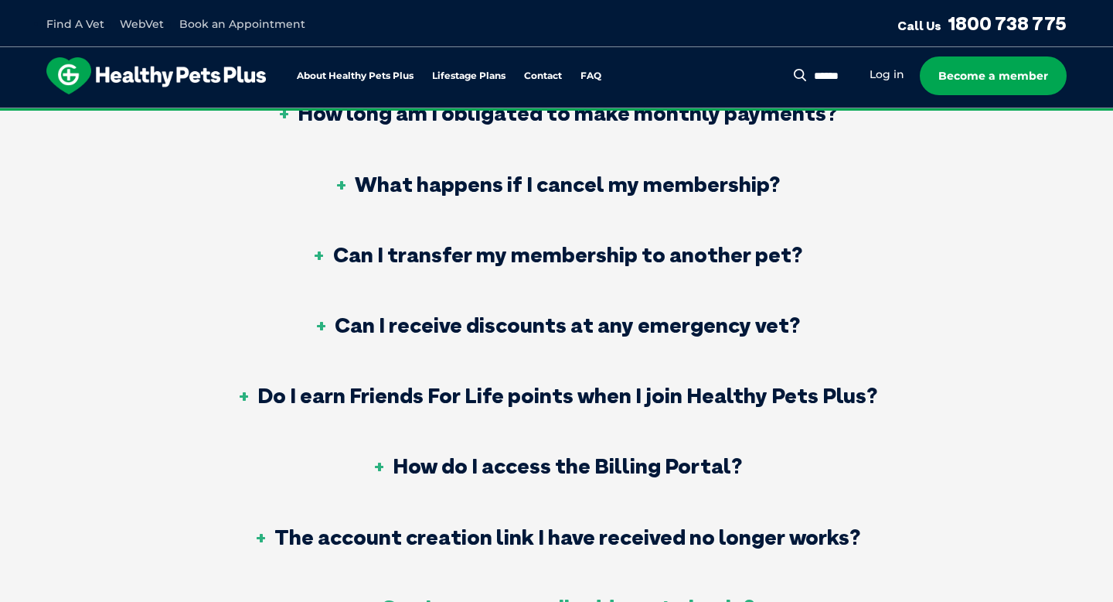
click at [690, 330] on h3 "Can I receive discounts at any emergency vet?" at bounding box center [556, 325] width 487 height 22
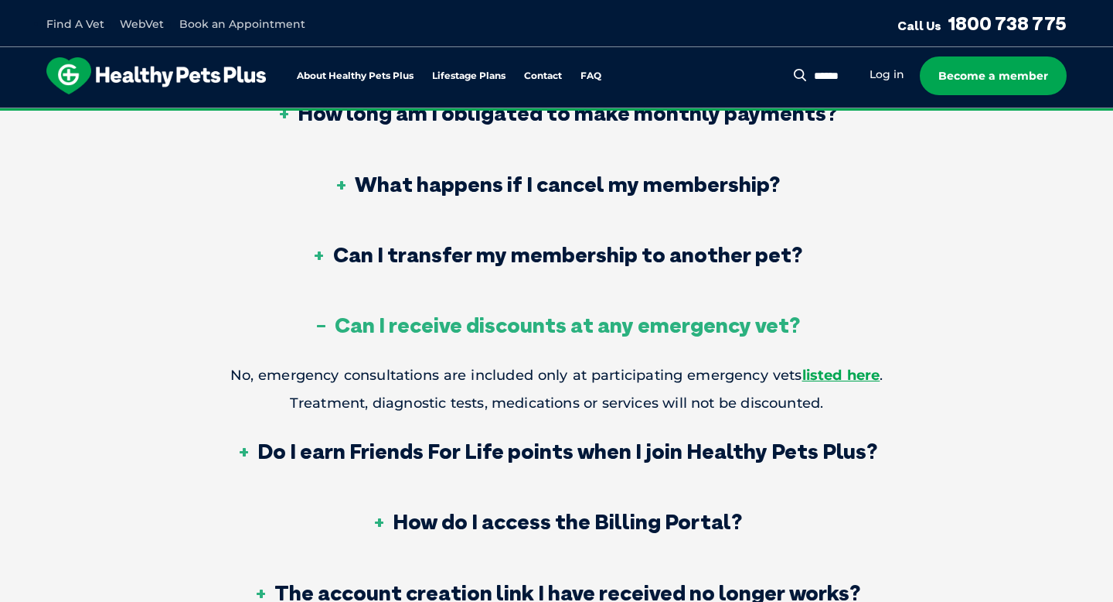
click at [622, 369] on p "No, emergency consultations are included only at participating emergency vets l…" at bounding box center [556, 389] width 653 height 56
click at [622, 370] on p "No, emergency consultations are included only at participating emergency vets l…" at bounding box center [556, 389] width 653 height 56
click at [866, 367] on strong "listed here" at bounding box center [842, 375] width 78 height 17
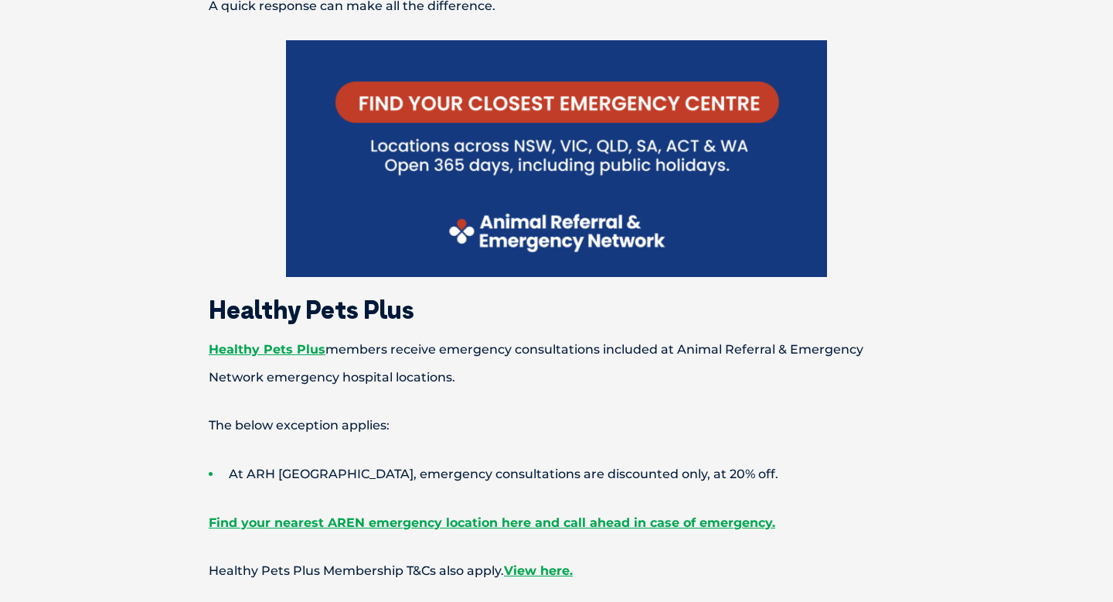
scroll to position [630, 0]
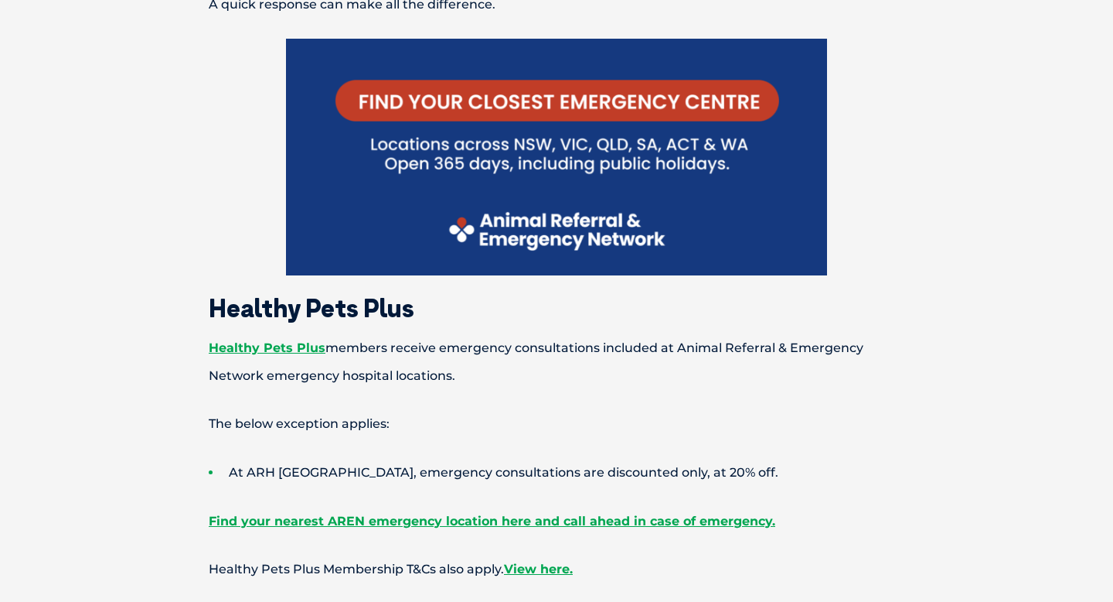
click at [775, 342] on p "Healthy Pets Plus members receive emergency consultations included at Animal Re…" at bounding box center [557, 362] width 804 height 56
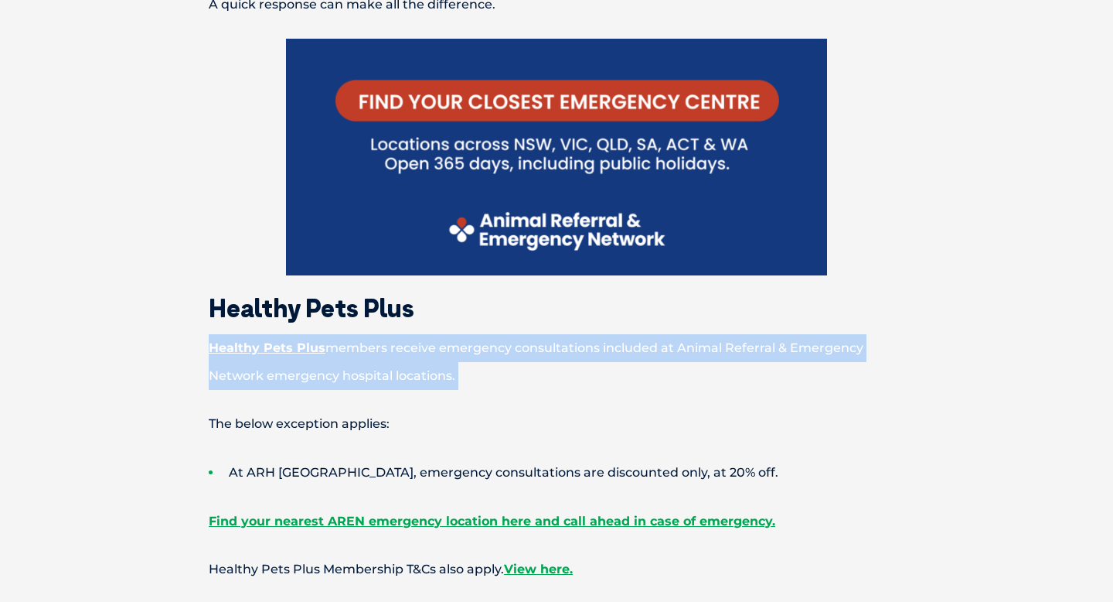
click at [775, 342] on p "Healthy Pets Plus members receive emergency consultations included at Animal Re…" at bounding box center [557, 362] width 804 height 56
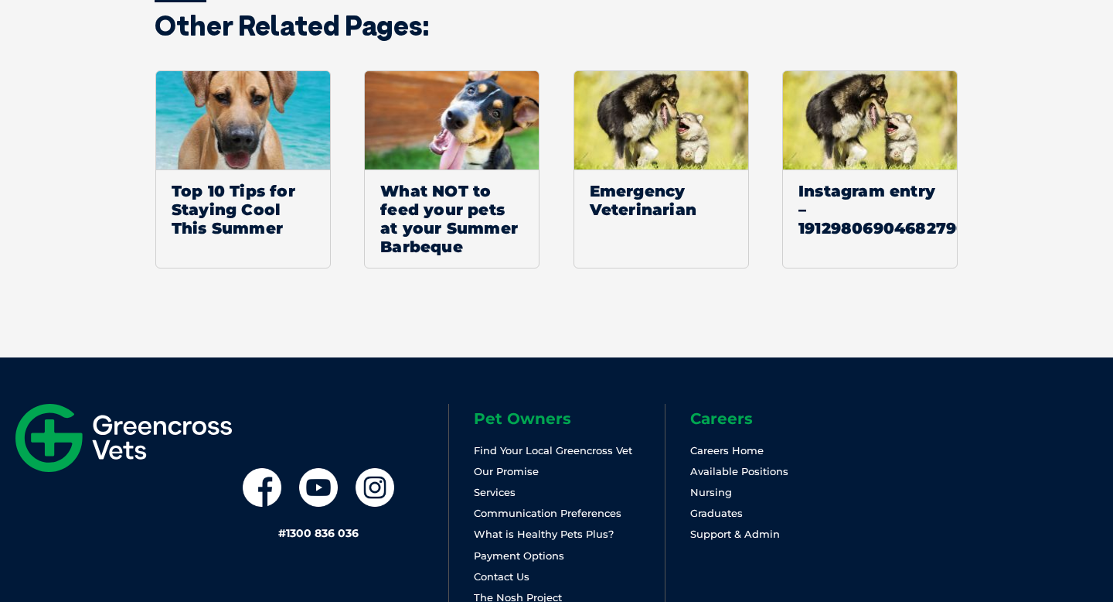
scroll to position [2162, 0]
